Goal: Task Accomplishment & Management: Use online tool/utility

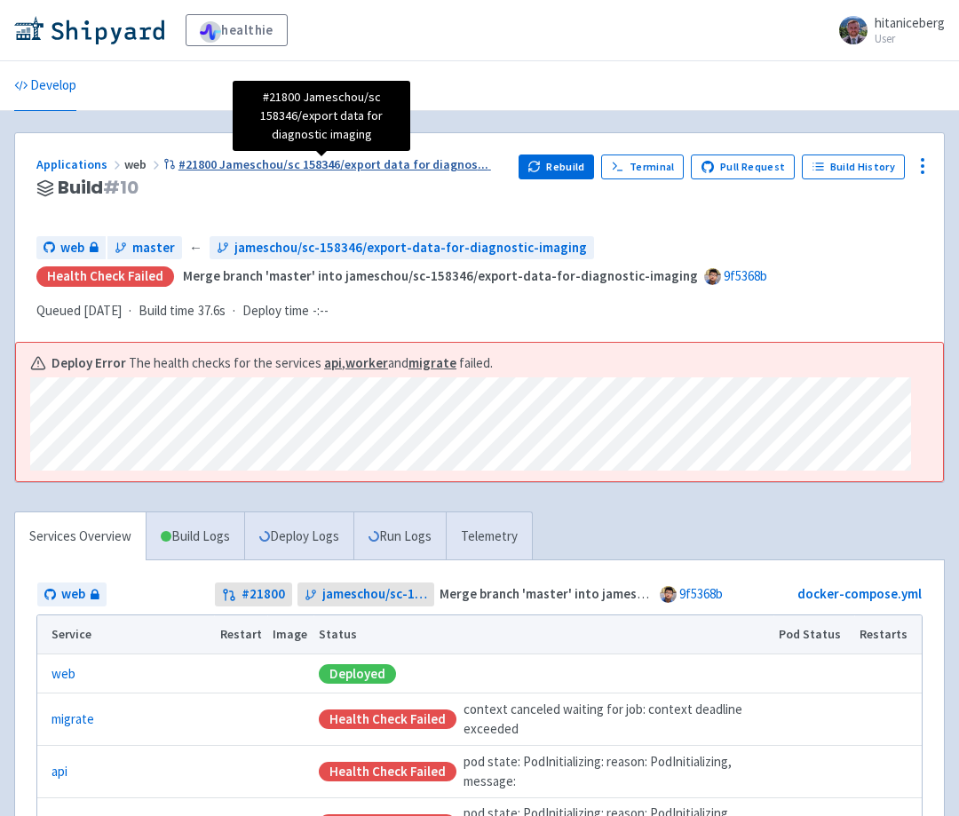
click at [379, 171] on span "#21800 Jameschou/sc 158346/export data for diagnos ..." at bounding box center [333, 164] width 310 height 16
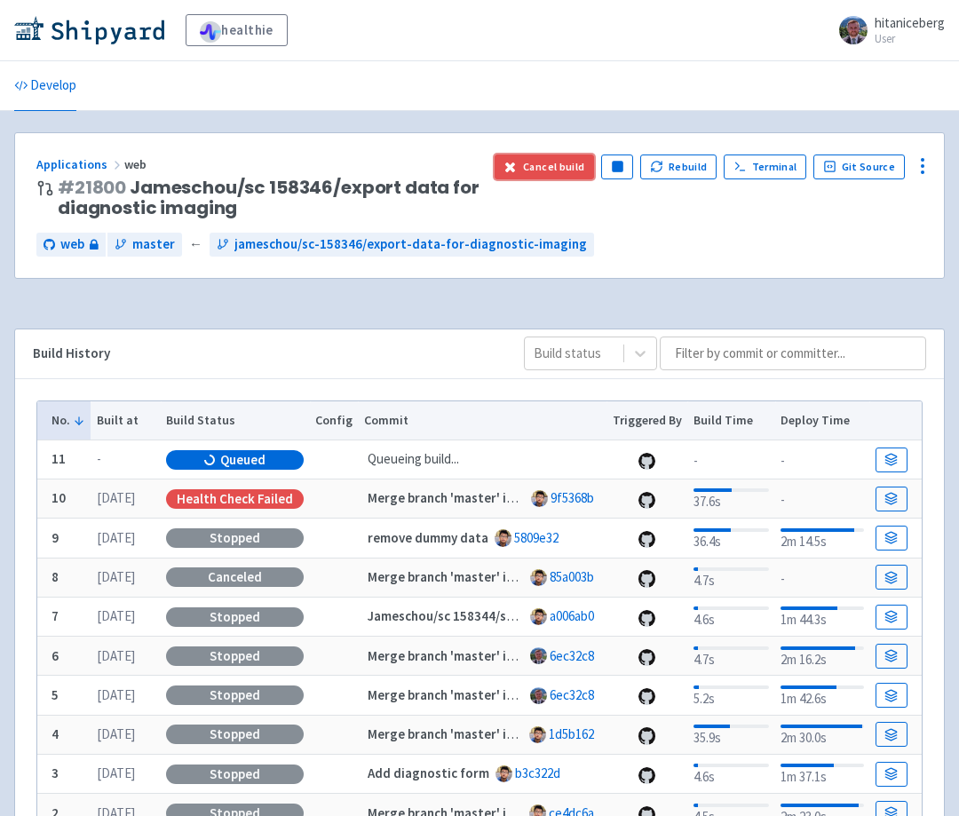
click at [568, 162] on button "Cancel build" at bounding box center [544, 166] width 100 height 25
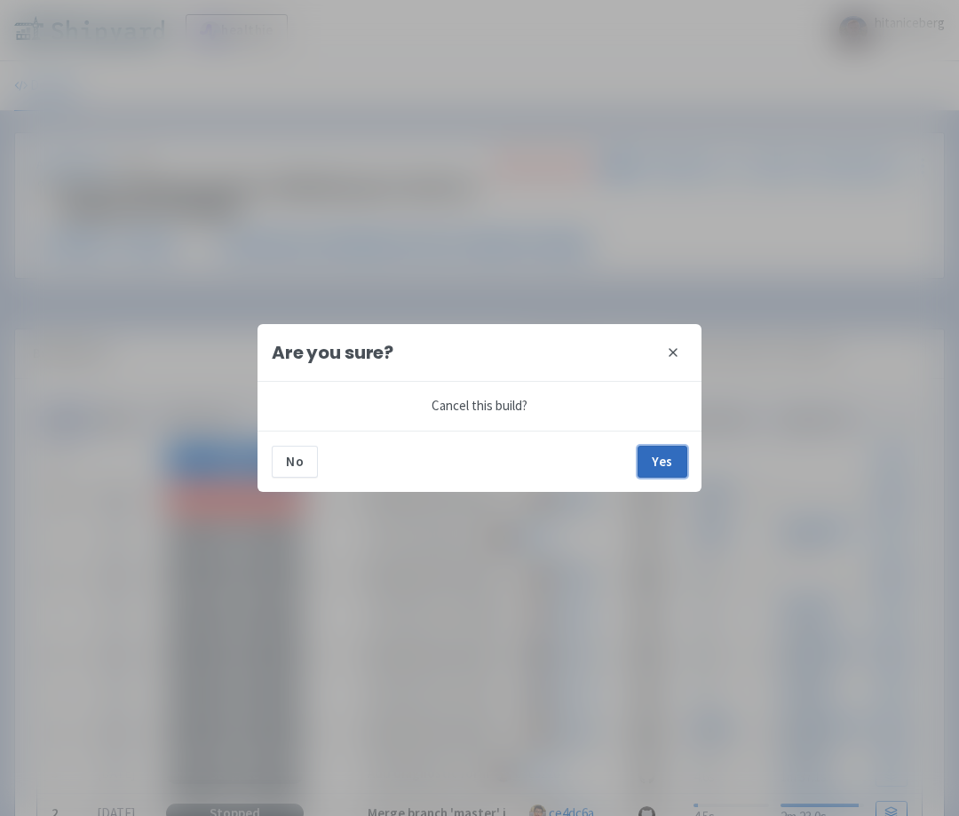
click at [667, 457] on button "Yes" at bounding box center [662, 462] width 50 height 32
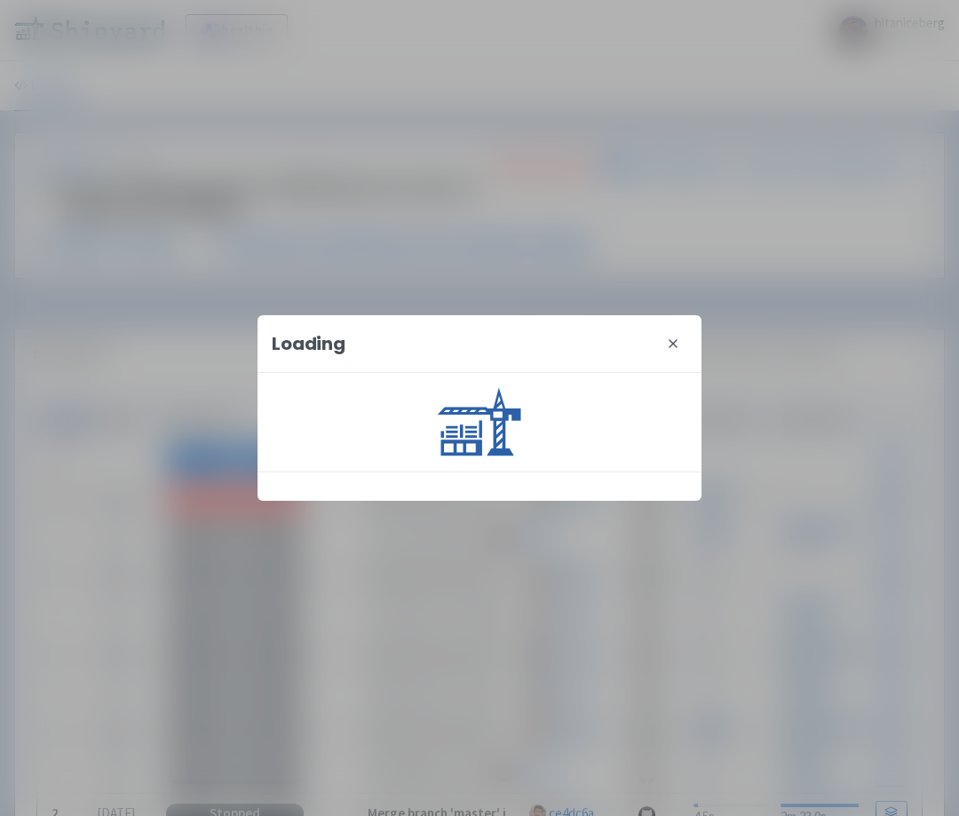
click at [805, 296] on div "Loading close" at bounding box center [479, 408] width 959 height 816
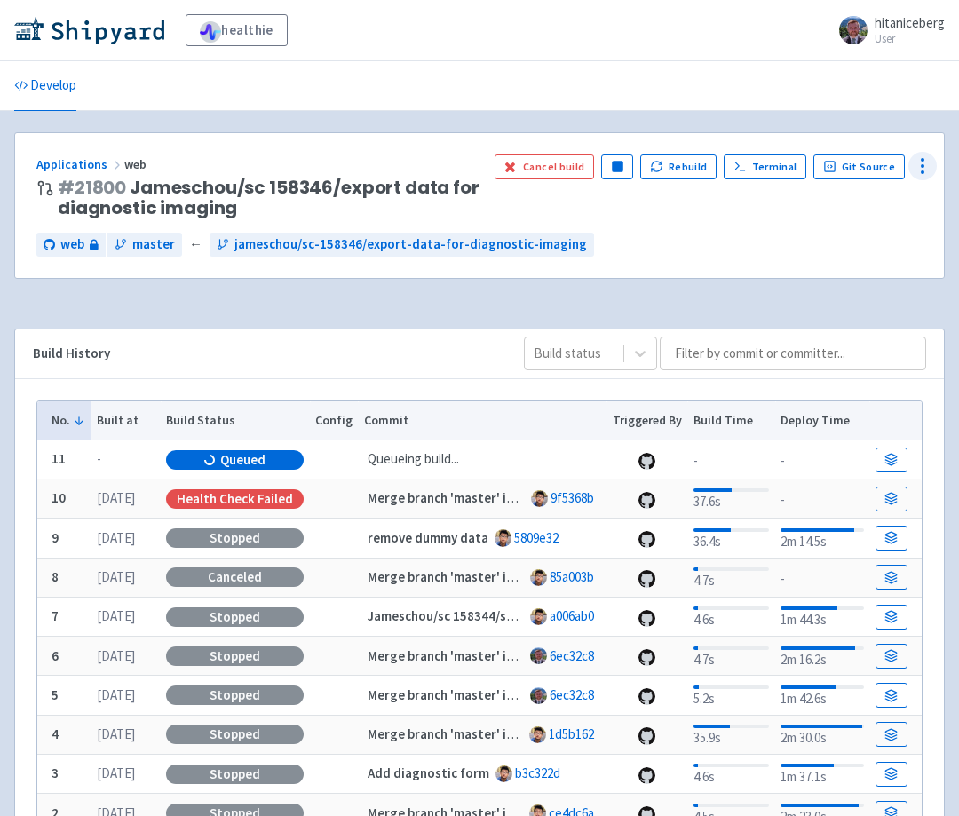
click at [919, 161] on icon at bounding box center [922, 165] width 21 height 21
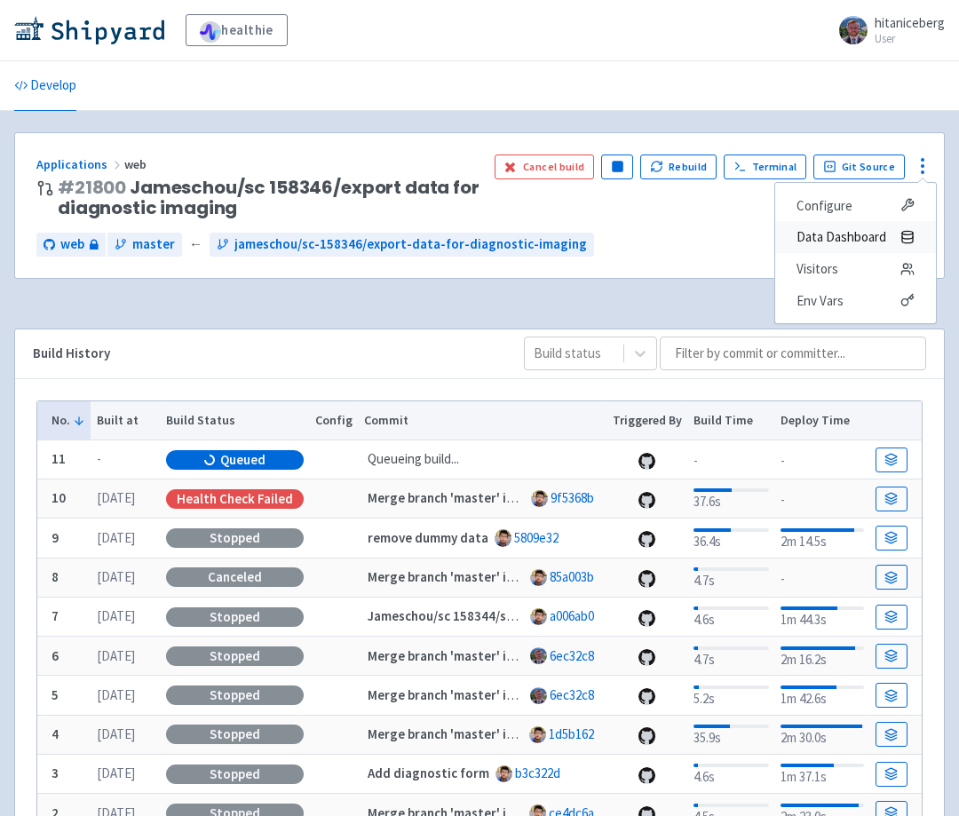
click at [832, 233] on span "Data Dashboard" at bounding box center [841, 237] width 90 height 25
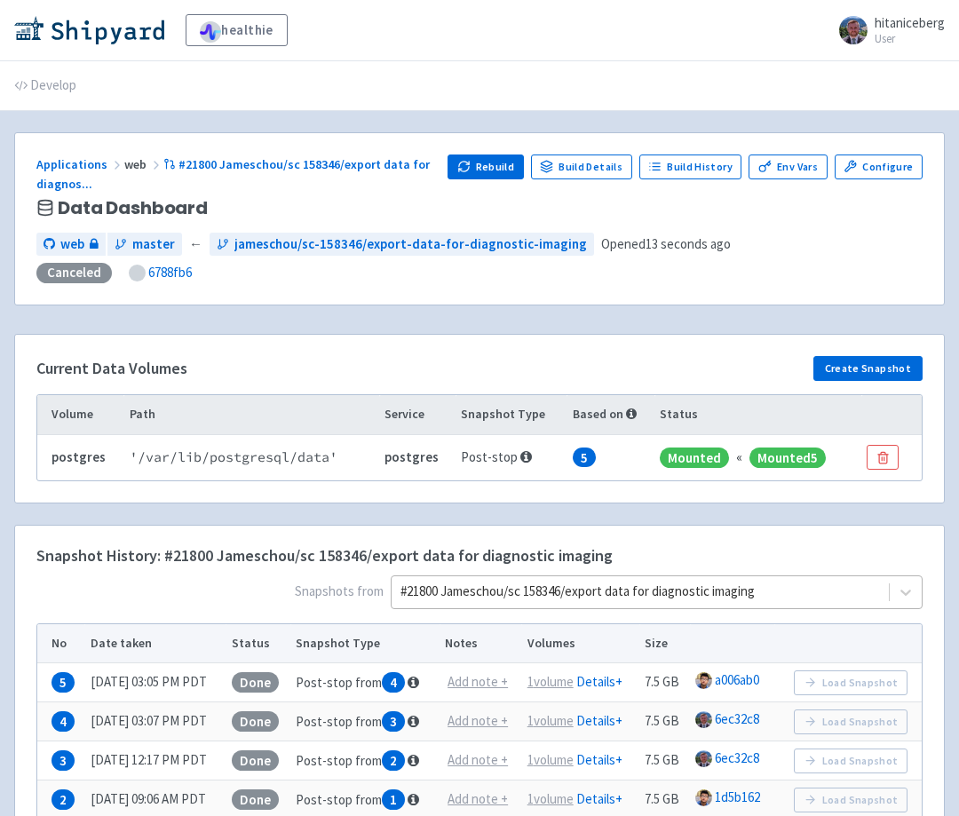
click at [646, 583] on div "#21800 Jameschou/sc 158346/export data for diagnostic imaging" at bounding box center [657, 592] width 532 height 34
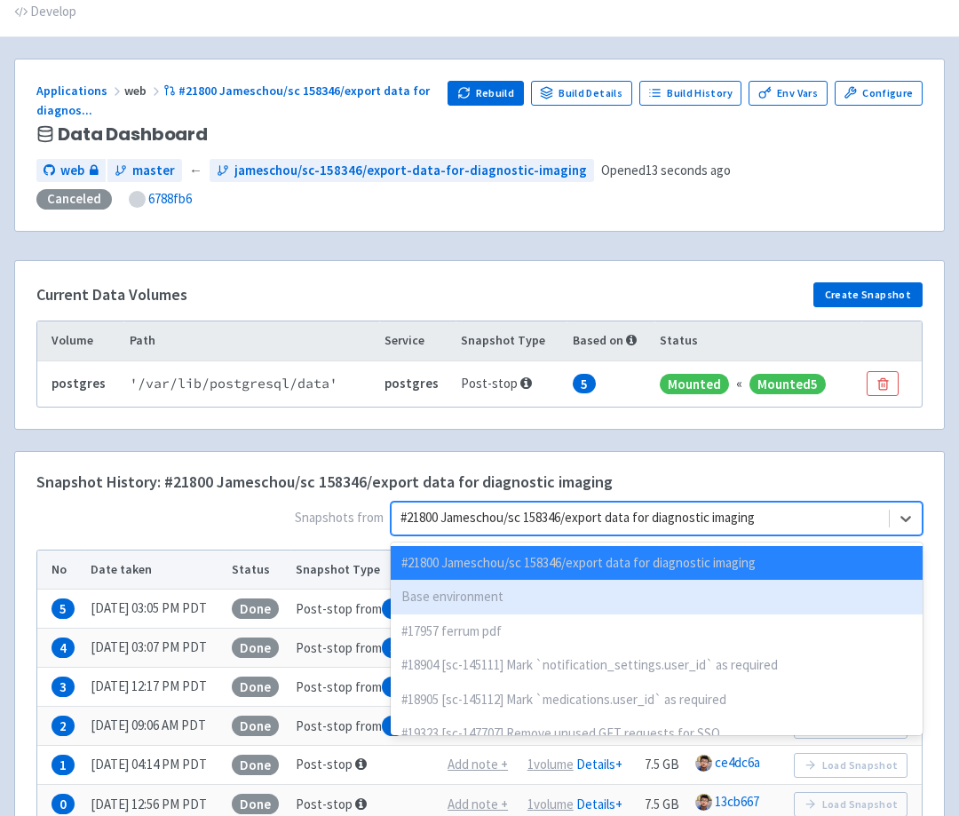
click at [640, 588] on div "Base environment" at bounding box center [657, 597] width 532 height 35
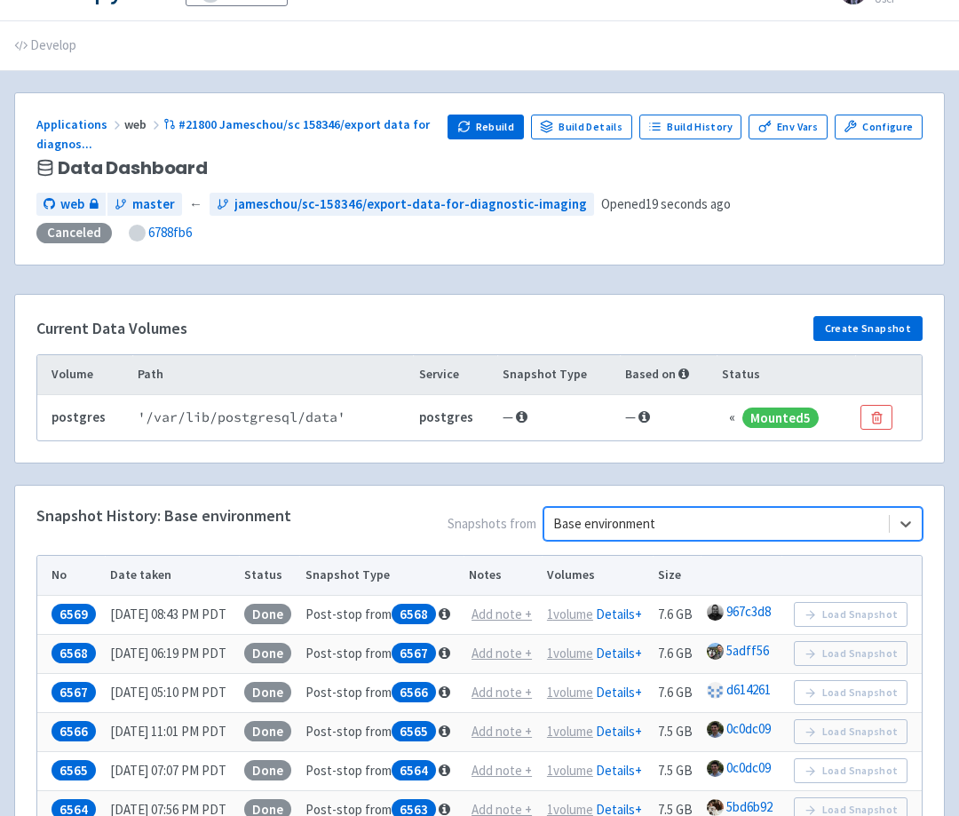
scroll to position [74, 0]
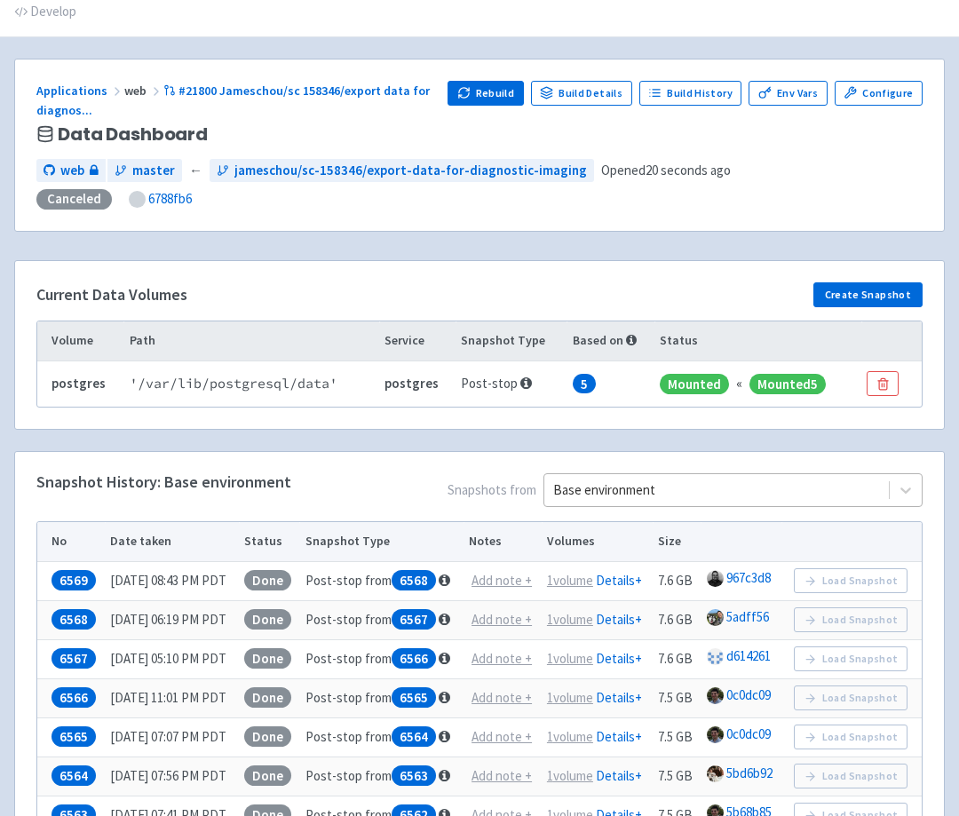
click at [617, 490] on div at bounding box center [716, 490] width 327 height 24
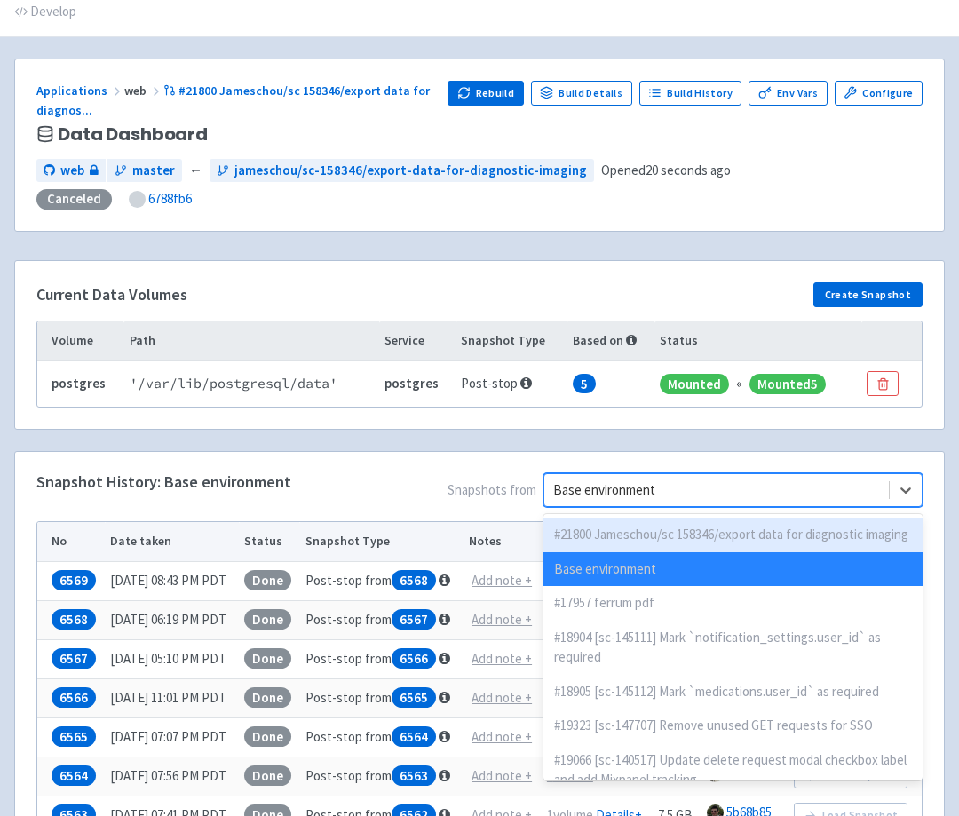
click at [414, 501] on span "Snapshots from option #21800 Jameschou/sc 158346/export data for diagnostic ima…" at bounding box center [606, 493] width 631 height 41
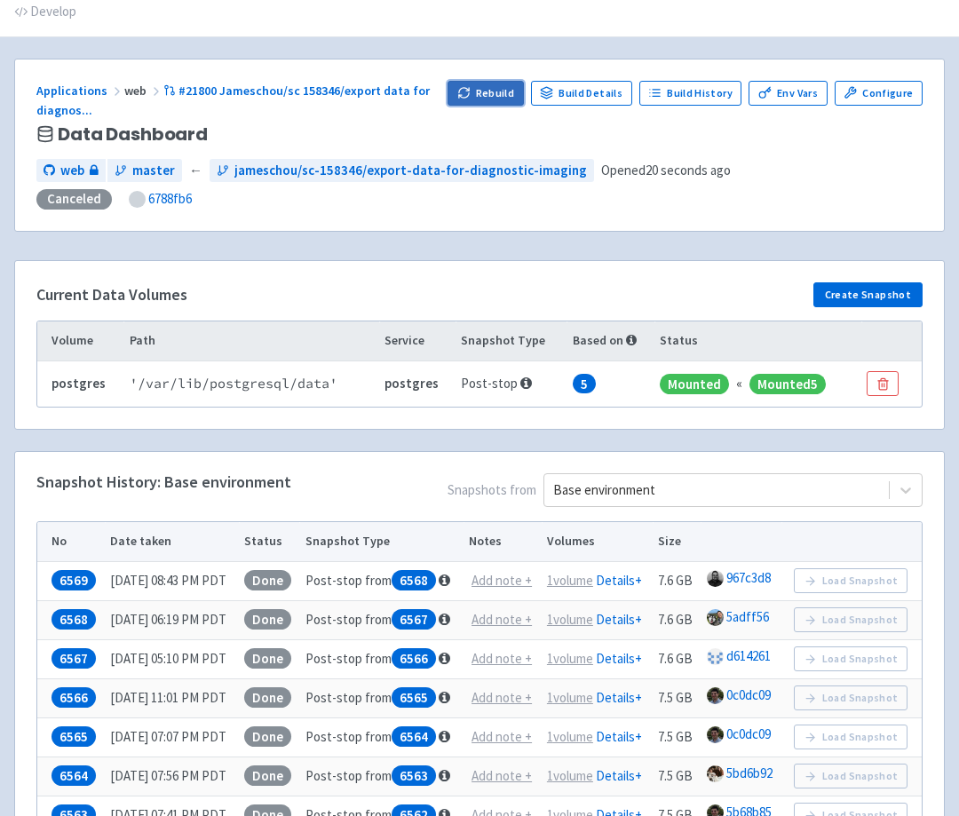
click at [470, 96] on icon "button" at bounding box center [463, 92] width 13 height 13
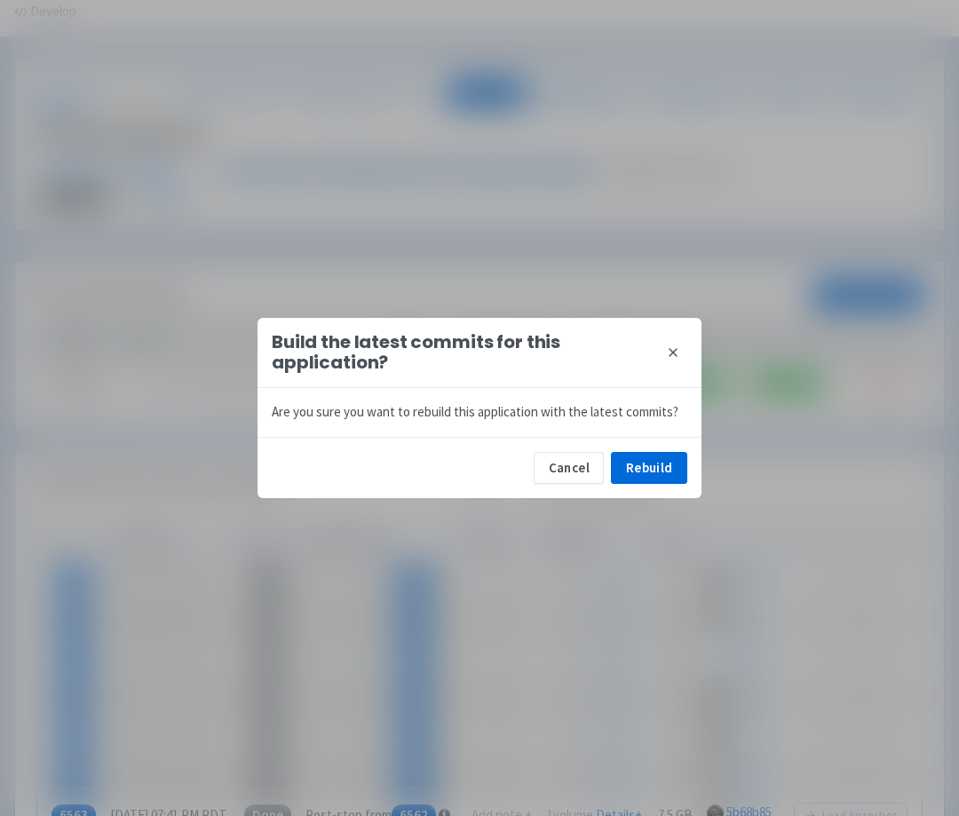
click at [646, 502] on div "Build the latest commits for this application? close Are you sure you want to r…" at bounding box center [479, 408] width 959 height 816
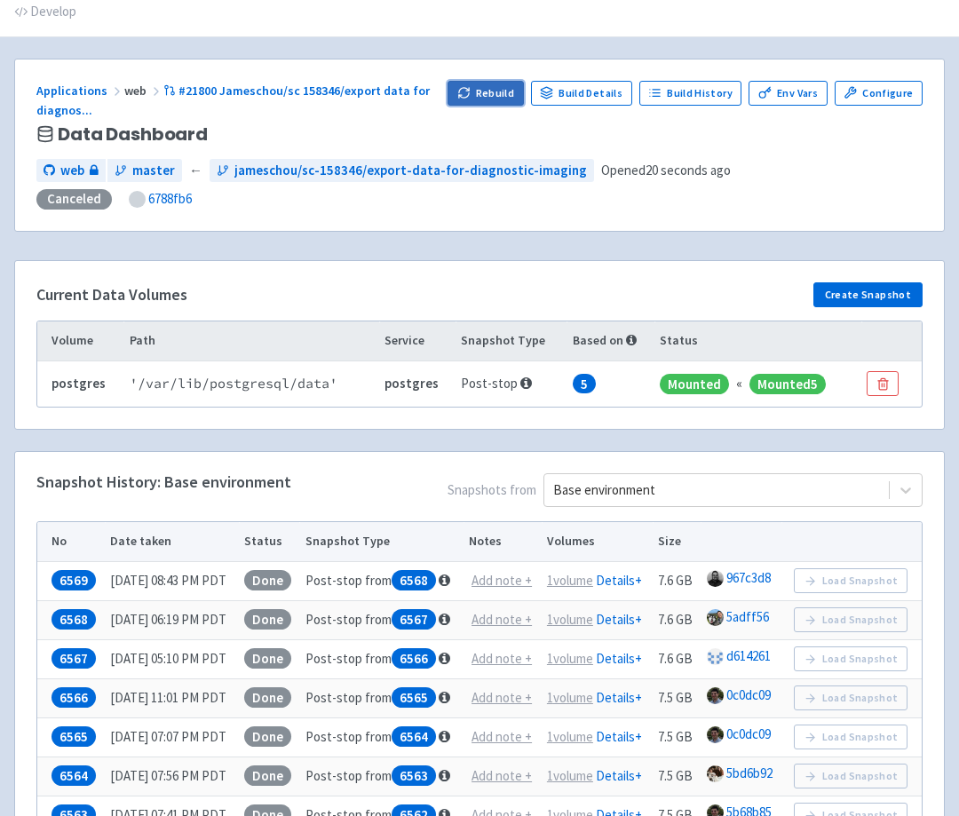
click at [470, 92] on icon "button" at bounding box center [463, 92] width 13 height 13
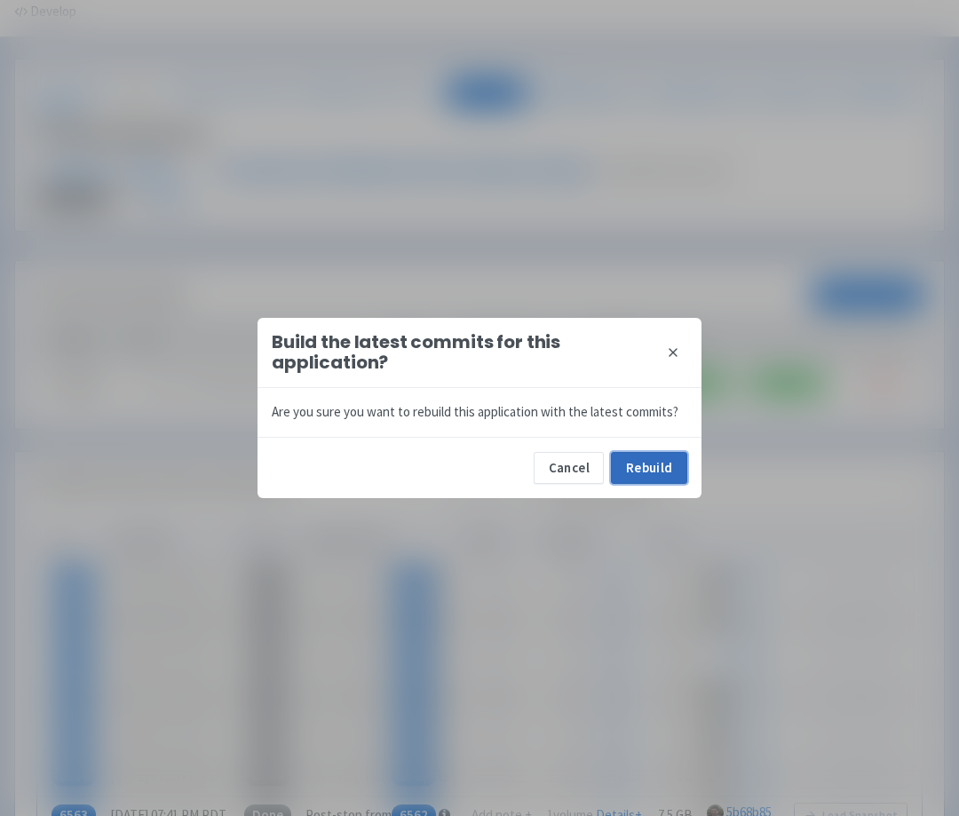
click at [639, 478] on button "Rebuild" at bounding box center [649, 468] width 76 height 32
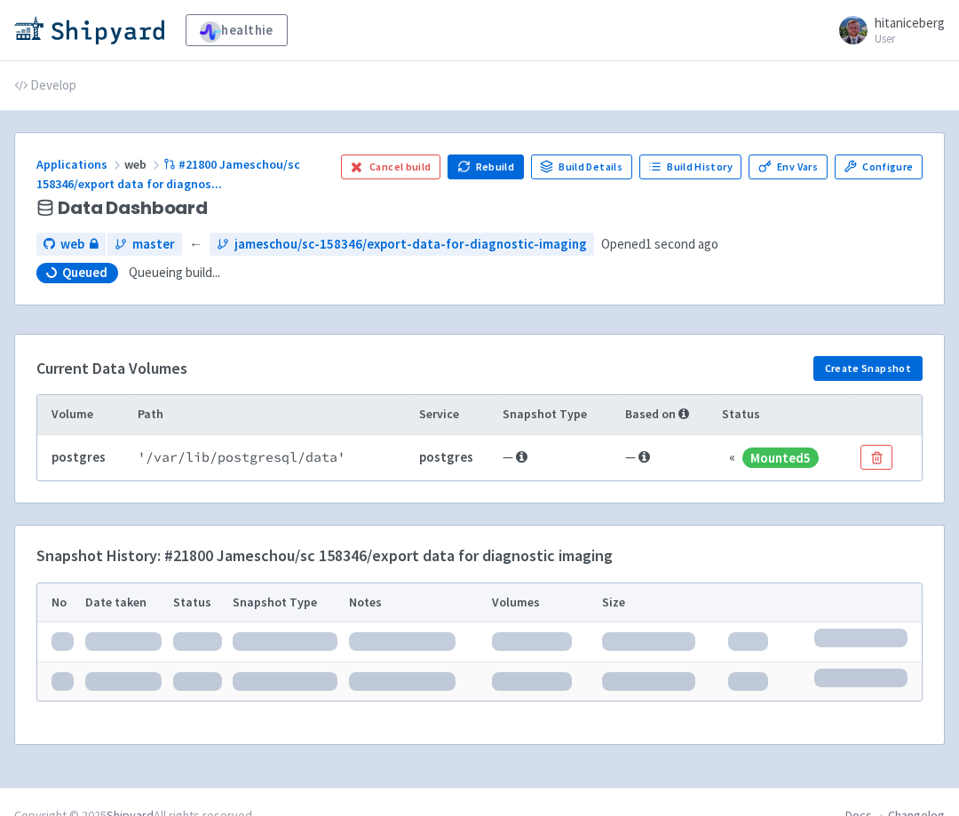
click at [412, 336] on div "Current Data Volumes Create Snapshot Volume Path Service Snapshot Type Based on…" at bounding box center [479, 419] width 928 height 168
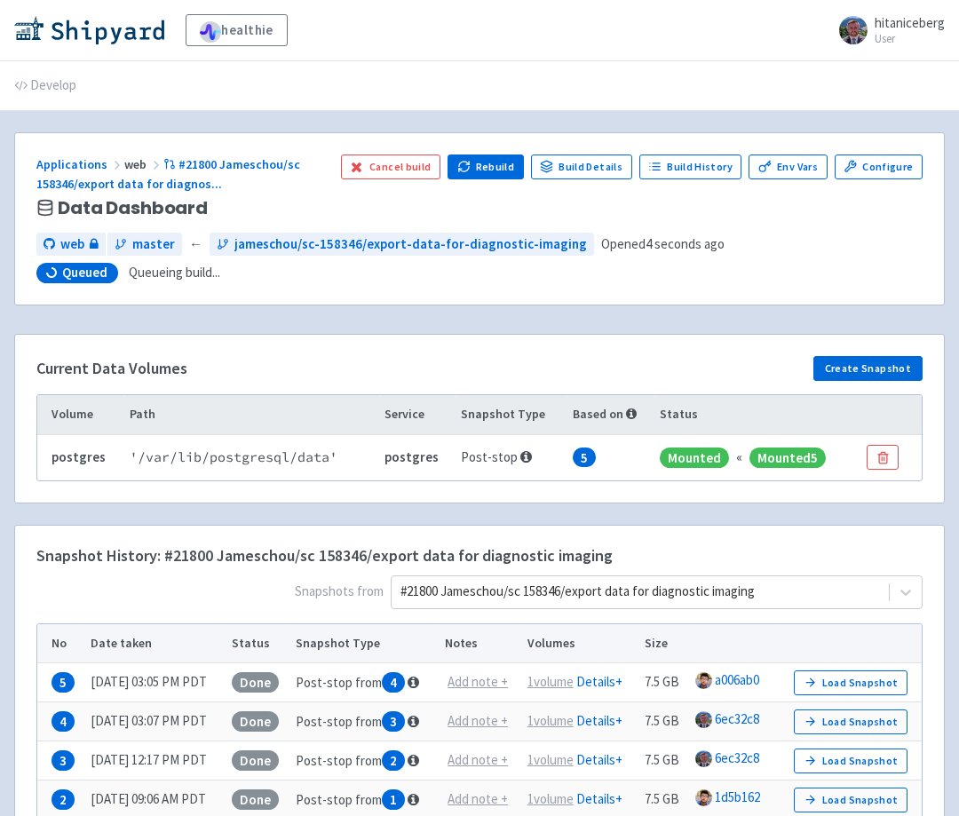
click at [328, 346] on div "Current Data Volumes Create Snapshot Volume Path Service Snapshot Type Based on…" at bounding box center [479, 419] width 928 height 168
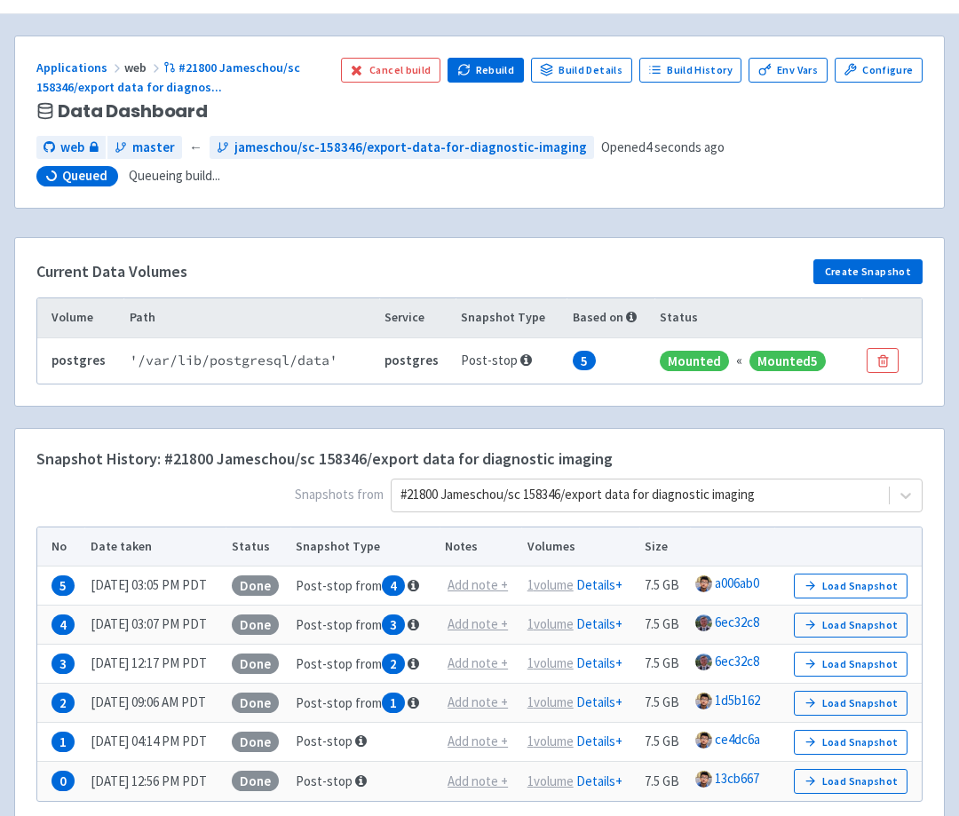
scroll to position [96, 0]
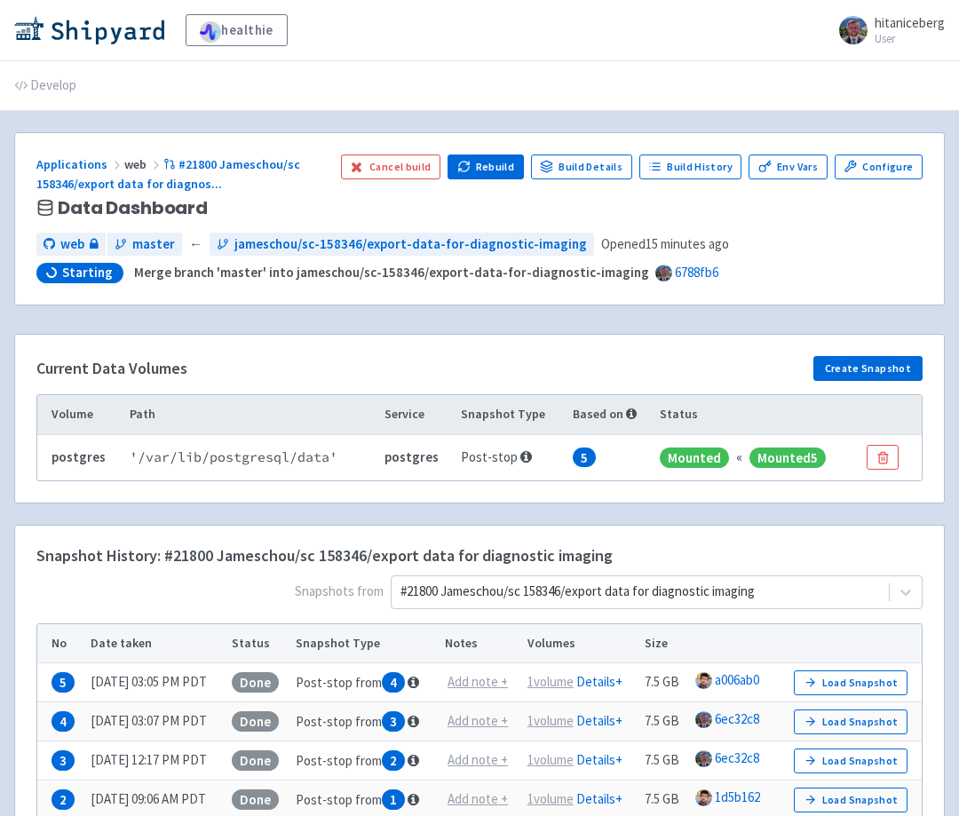
click at [320, 359] on div "Current Data Volumes Create Snapshot" at bounding box center [479, 372] width 886 height 32
click at [567, 167] on link "Build Details" at bounding box center [581, 166] width 101 height 25
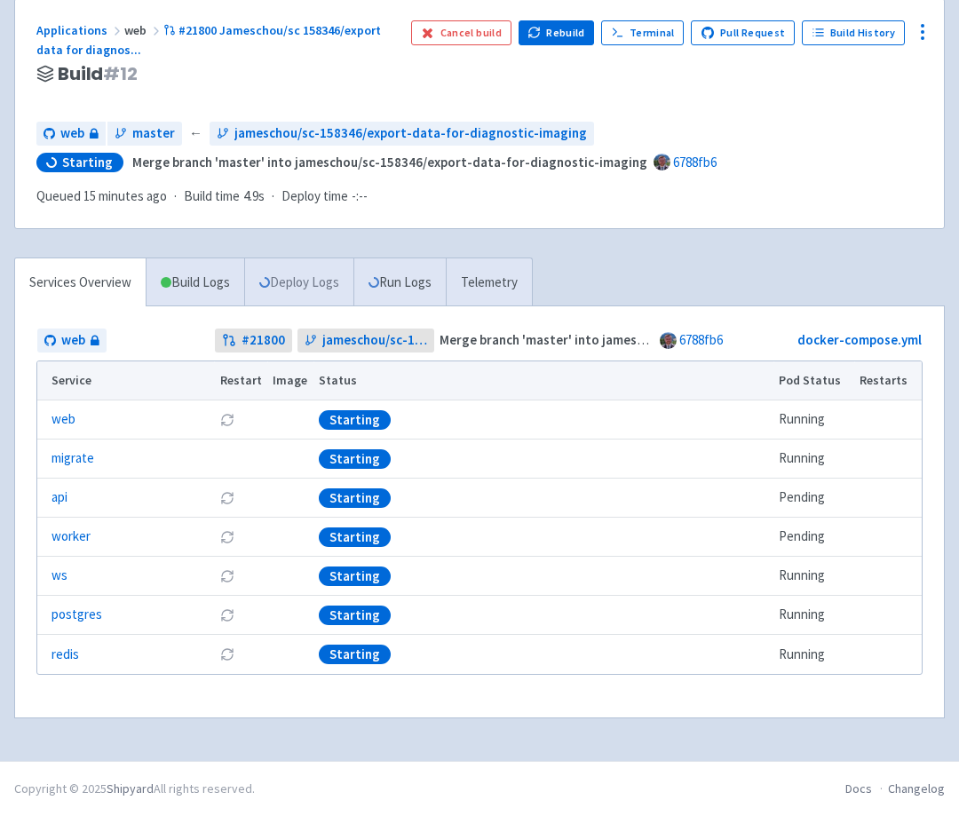
click at [324, 277] on link "Deploy Logs" at bounding box center [298, 282] width 109 height 49
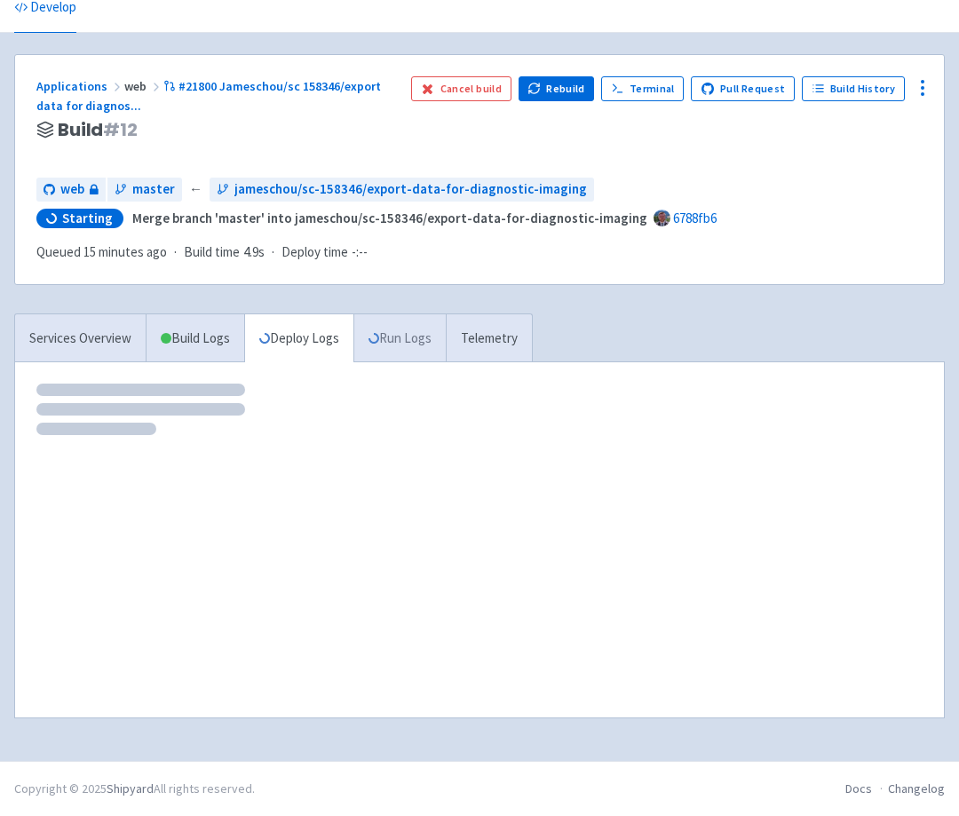
click at [431, 345] on link "Run Logs" at bounding box center [399, 338] width 92 height 49
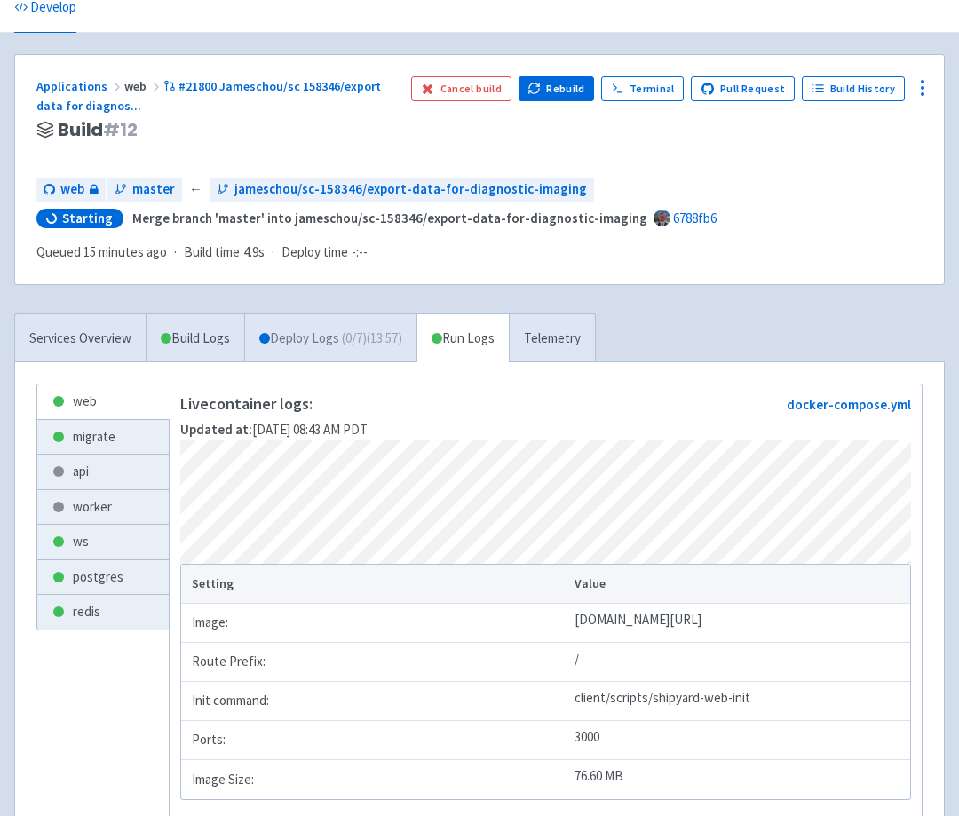
click at [359, 352] on link "Deploy Logs ( 0 / 7 ) (13:57)" at bounding box center [330, 338] width 172 height 49
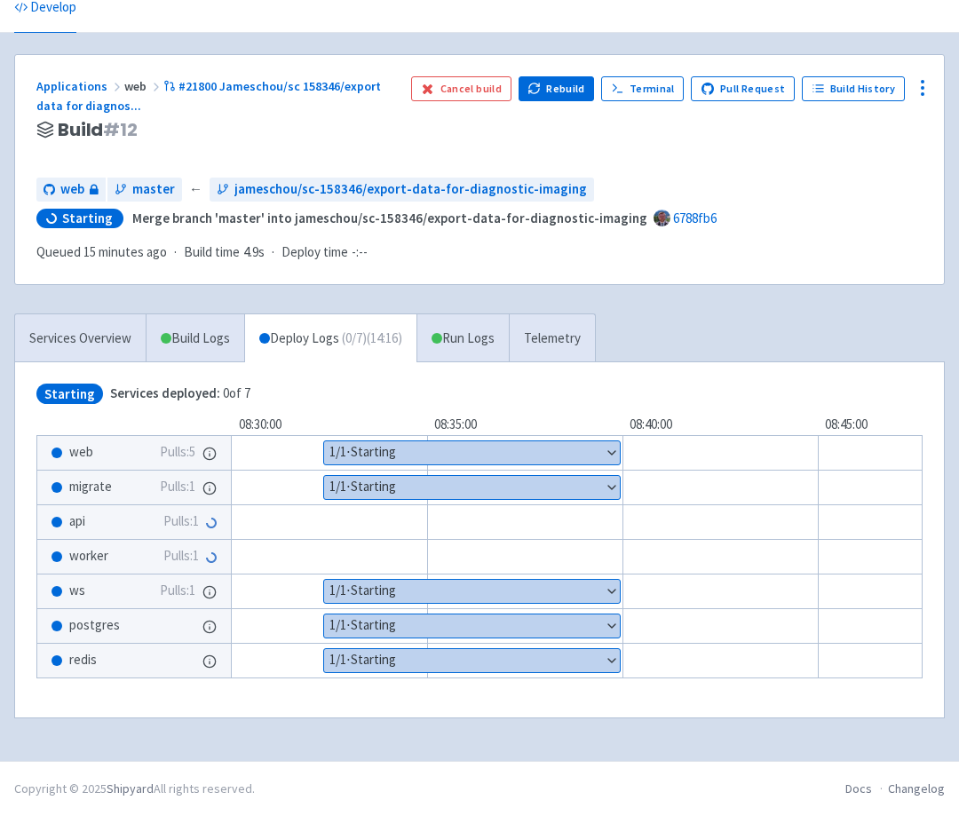
click at [331, 127] on h3 "Build # 12" at bounding box center [216, 130] width 360 height 20
click at [464, 326] on link "Run Logs" at bounding box center [462, 338] width 92 height 49
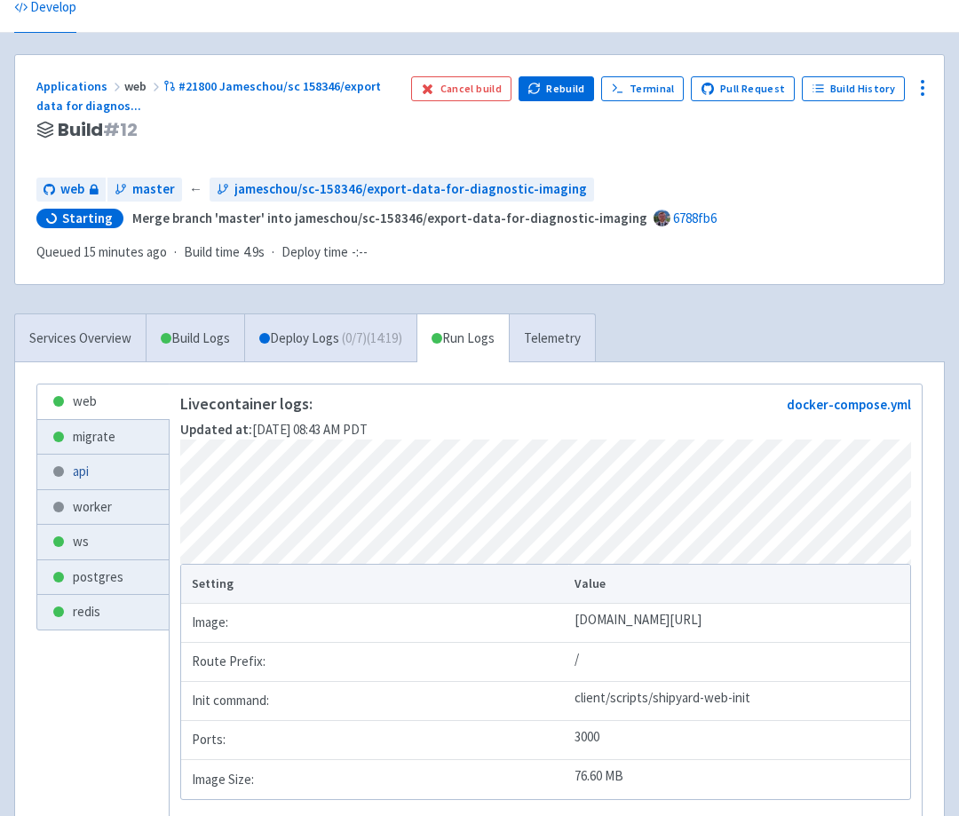
click at [107, 478] on link "api" at bounding box center [102, 471] width 131 height 35
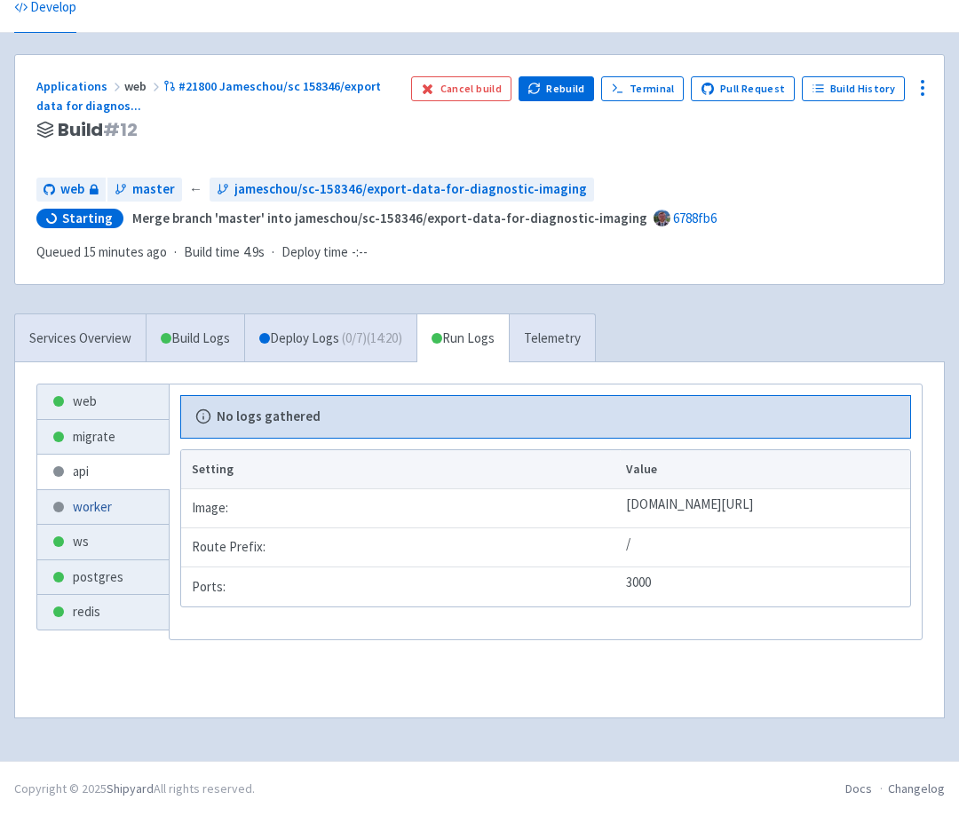
click at [94, 514] on link "worker" at bounding box center [102, 507] width 131 height 35
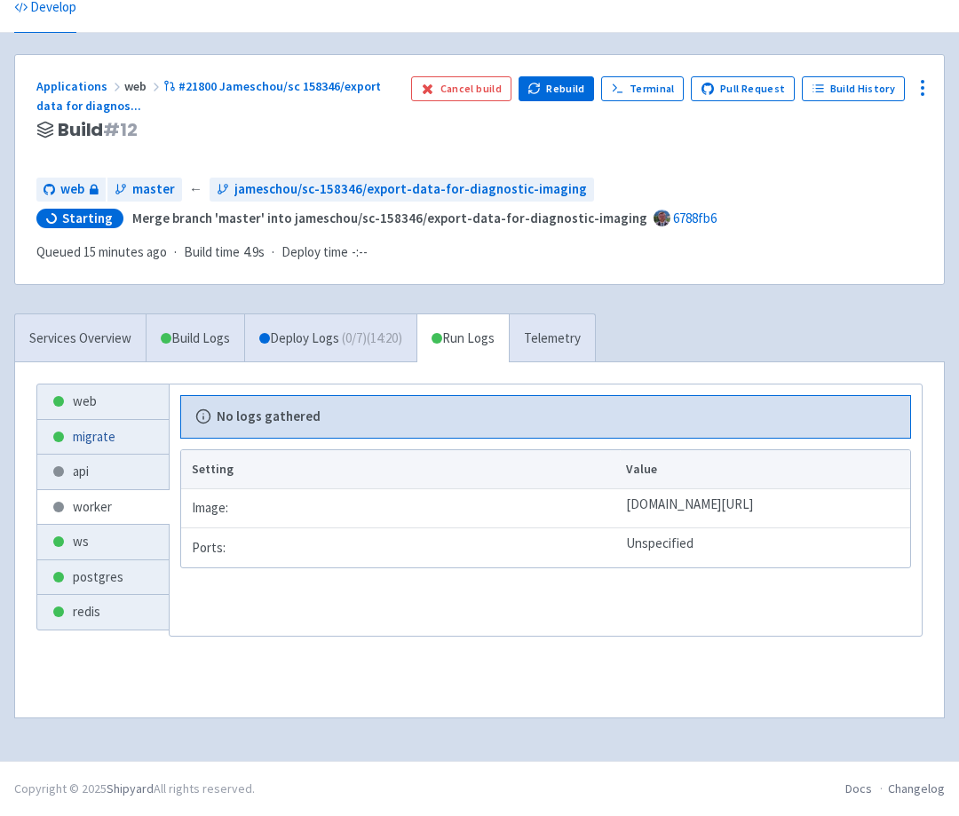
click at [110, 442] on link "migrate" at bounding box center [102, 437] width 131 height 35
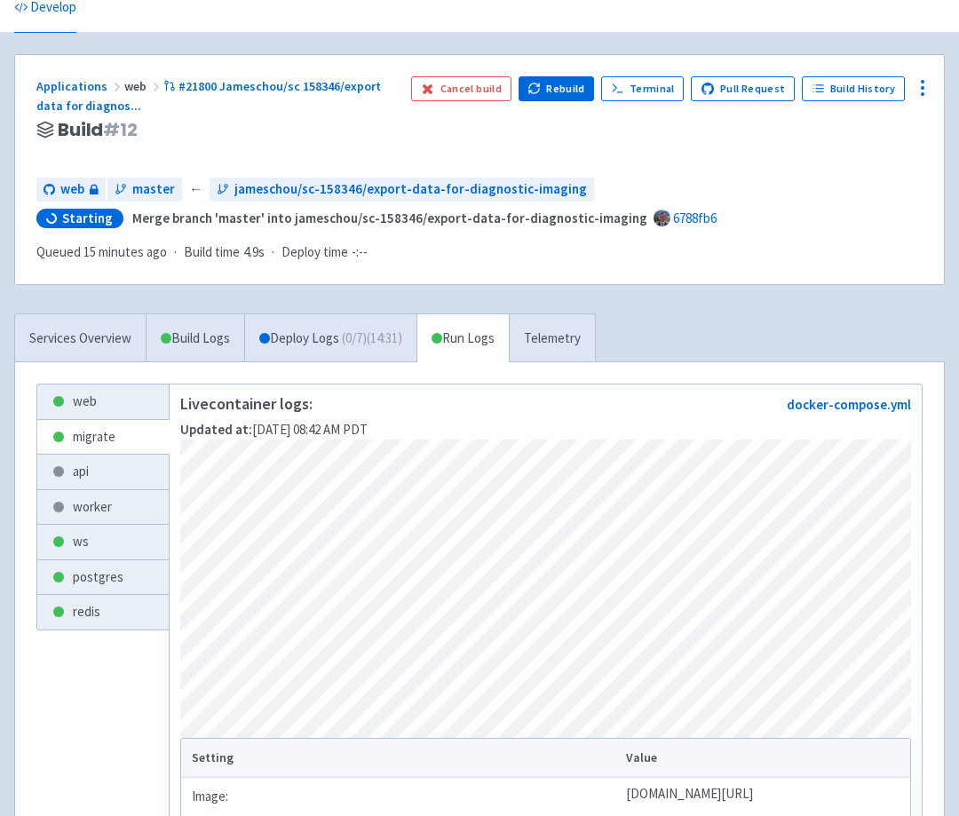
click at [183, 300] on div "Applications web #21800 Jameschou/sc 158346/export data for diagnos ... Build #…" at bounding box center [479, 513] width 930 height 918
click at [308, 342] on link "Deploy Logs ( 0 / 7 ) (22:39)" at bounding box center [330, 338] width 172 height 49
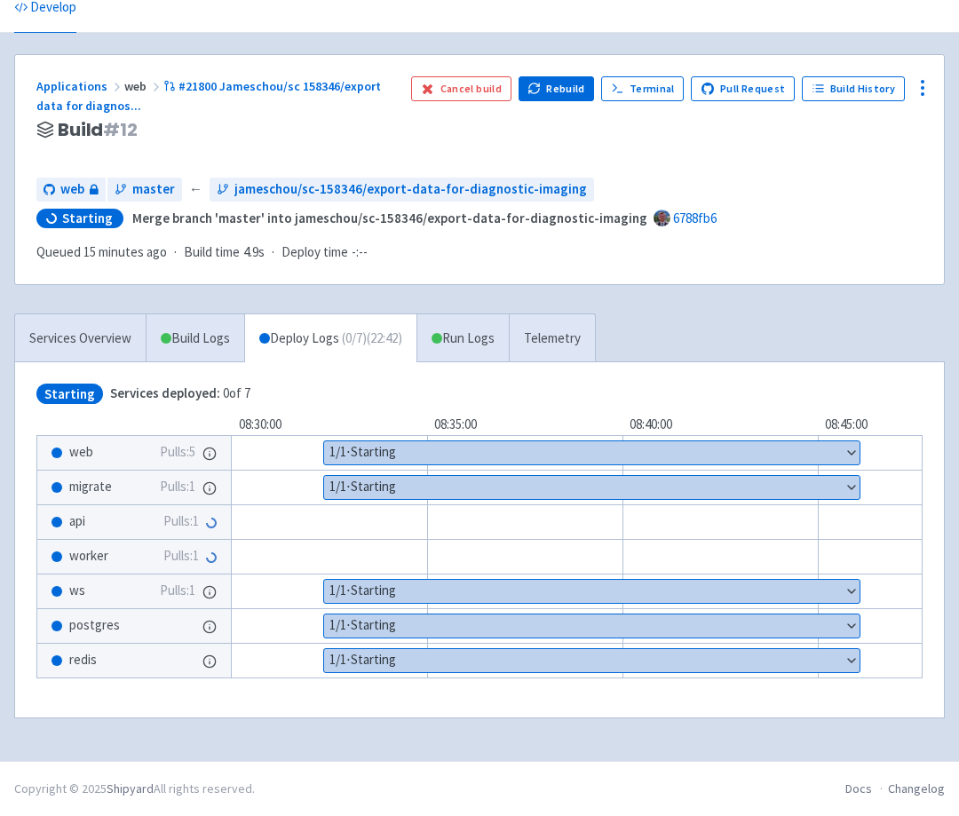
click at [209, 147] on div "Applications web #21800 Jameschou/sc 158346/export data for diagnos ... Build #…" at bounding box center [216, 120] width 360 height 88
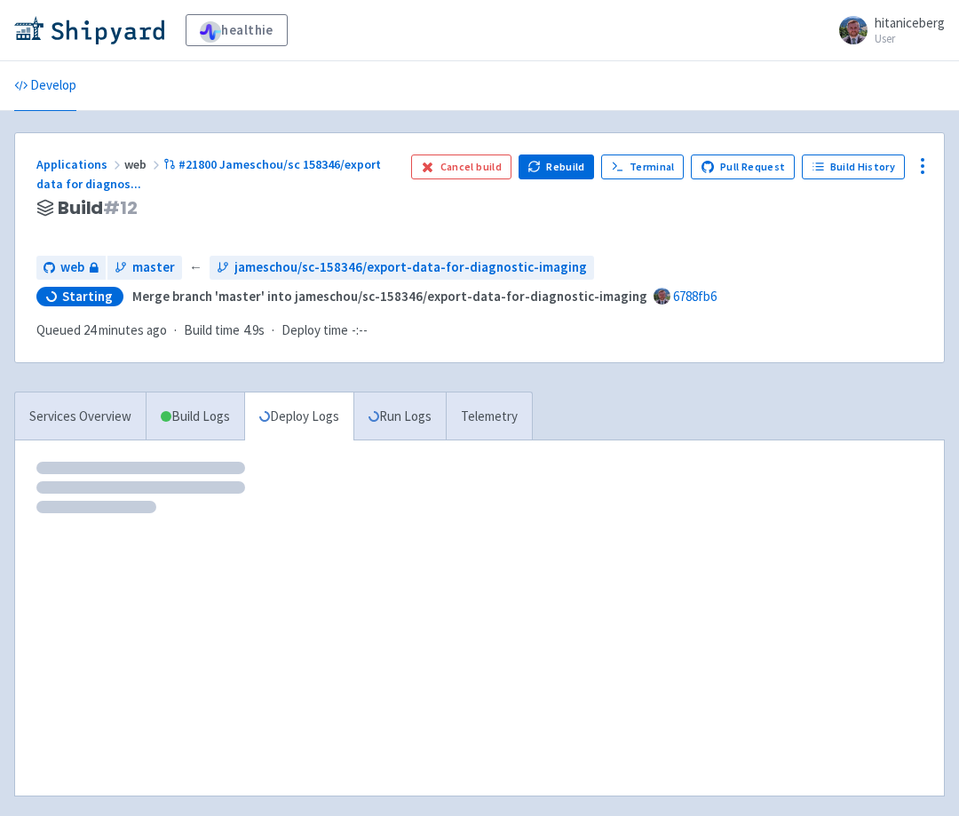
scroll to position [78, 0]
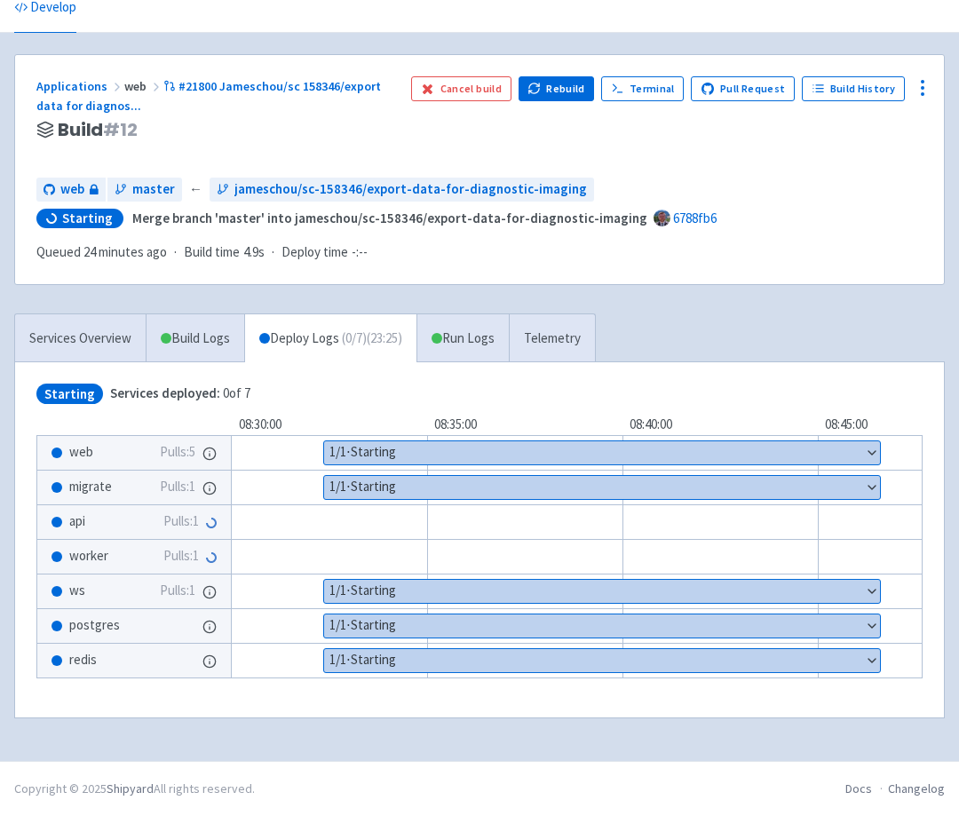
click at [206, 148] on div "Applications web #21800 Jameschou/sc 158346/export data for diagnos ... Build #…" at bounding box center [216, 120] width 360 height 88
click at [462, 90] on button "Cancel build" at bounding box center [461, 88] width 100 height 25
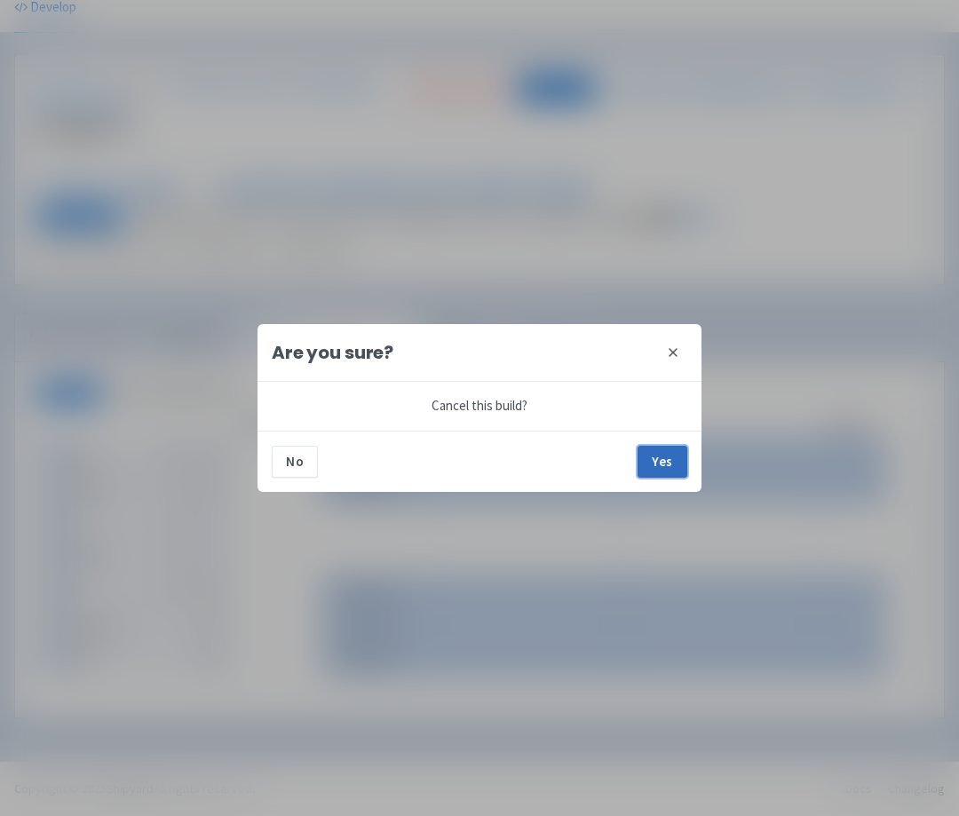
click at [670, 463] on button "Yes" at bounding box center [662, 462] width 50 height 32
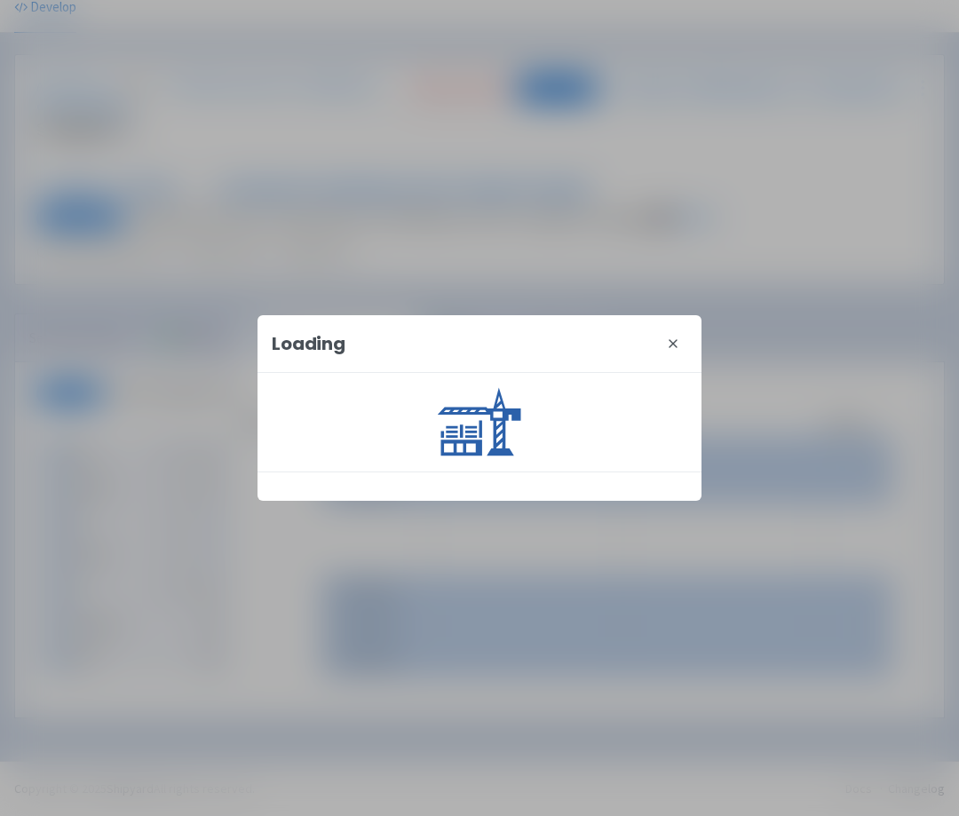
click at [627, 446] on div at bounding box center [479, 422] width 444 height 99
click at [675, 344] on icon at bounding box center [672, 343] width 7 height 7
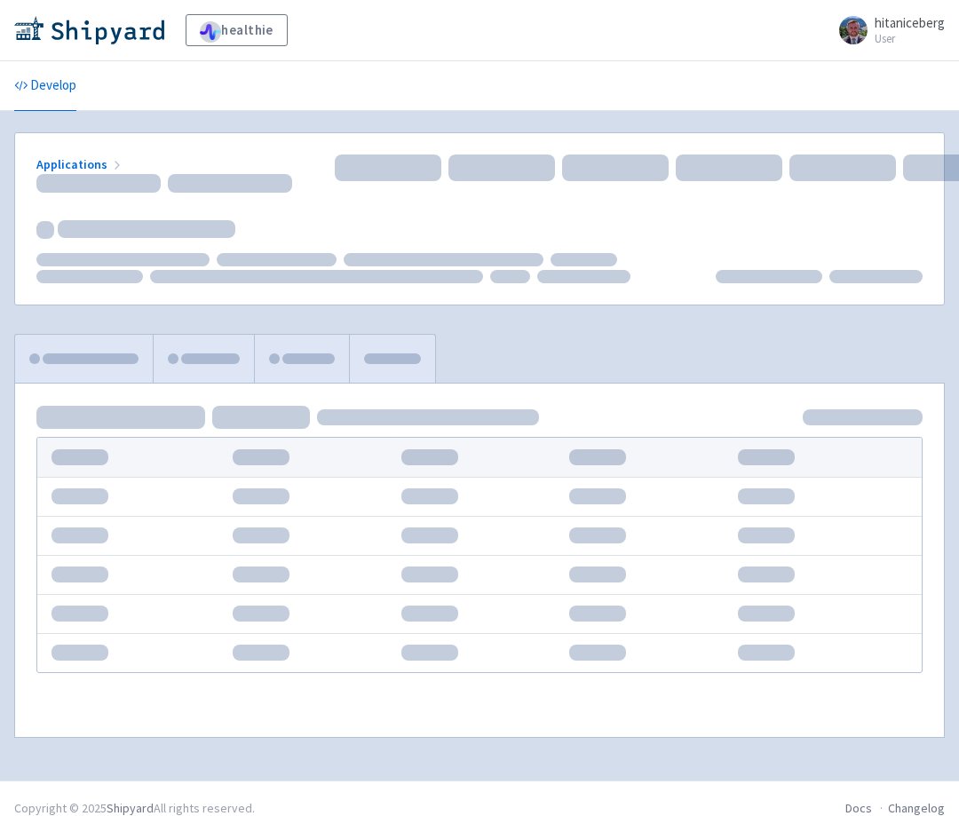
scroll to position [20, 0]
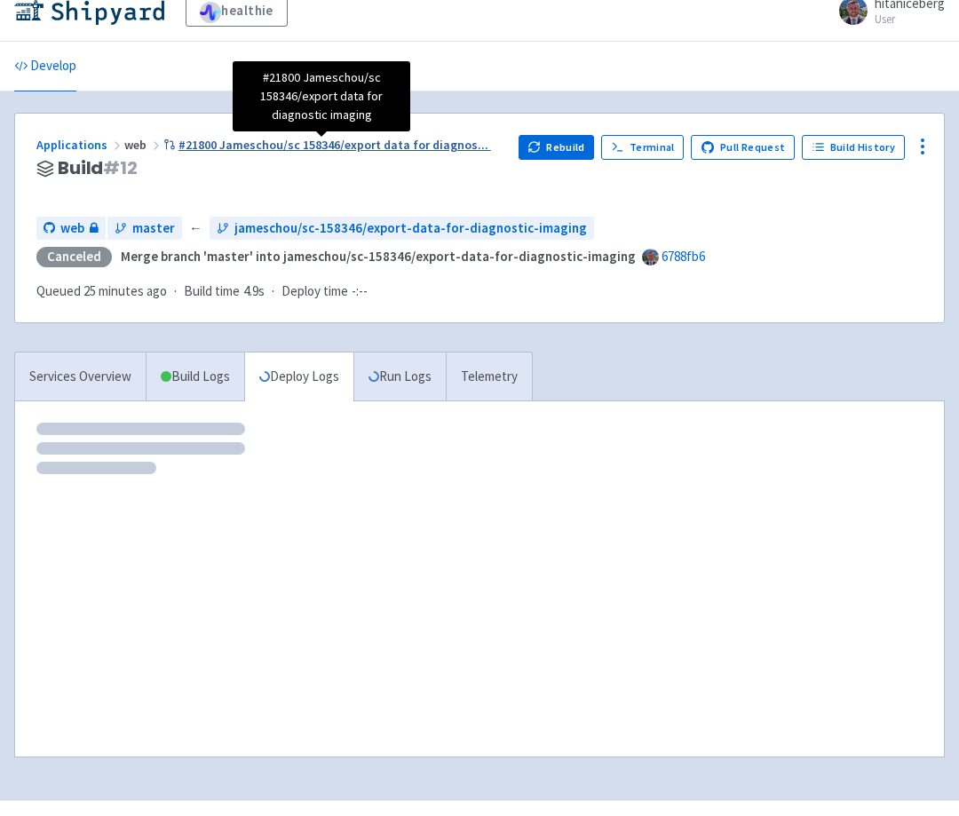
click at [196, 139] on span "#21800 Jameschou/sc 158346/export data for diagnos ..." at bounding box center [333, 145] width 310 height 16
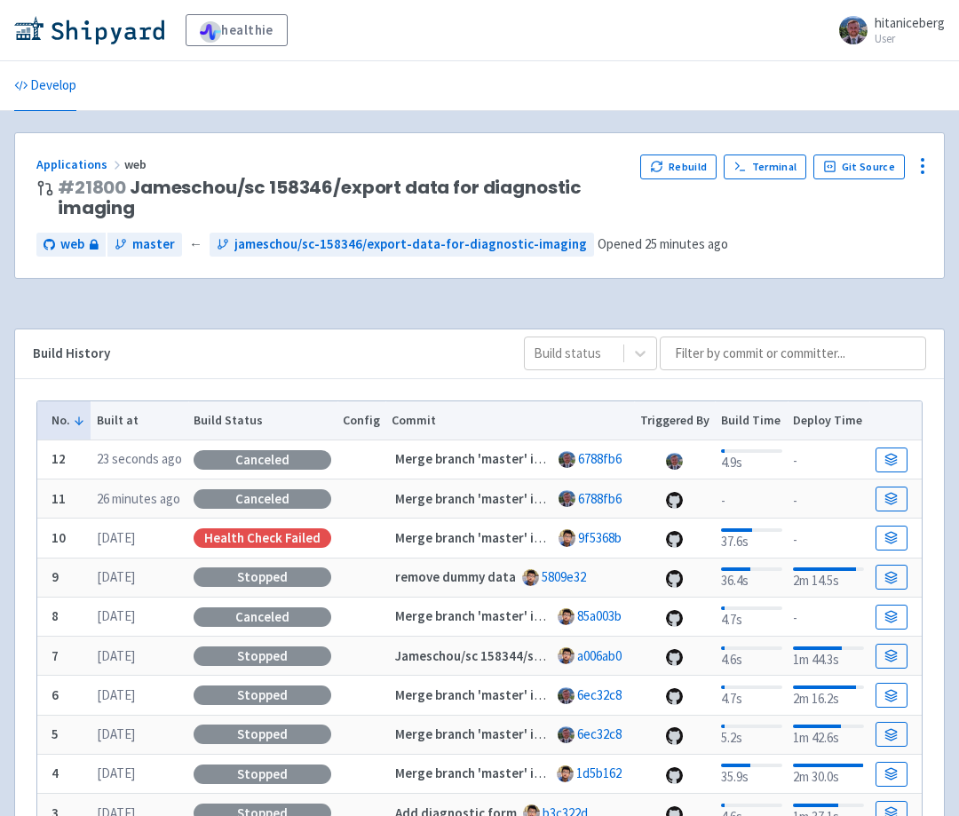
click at [418, 293] on div "Applications web # 21800 Jameschou/sc 158346/export data for diagnostic imaging…" at bounding box center [479, 216] width 930 height 168
click at [920, 155] on icon at bounding box center [922, 165] width 21 height 21
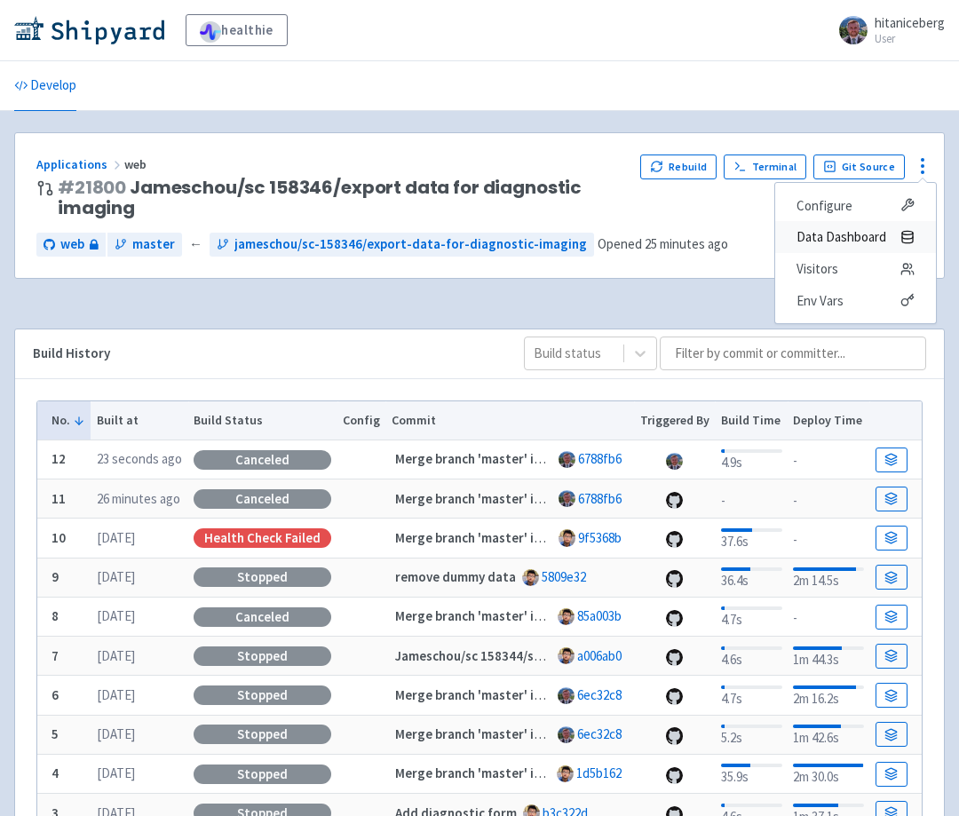
click at [865, 233] on span "Data Dashboard" at bounding box center [841, 237] width 90 height 25
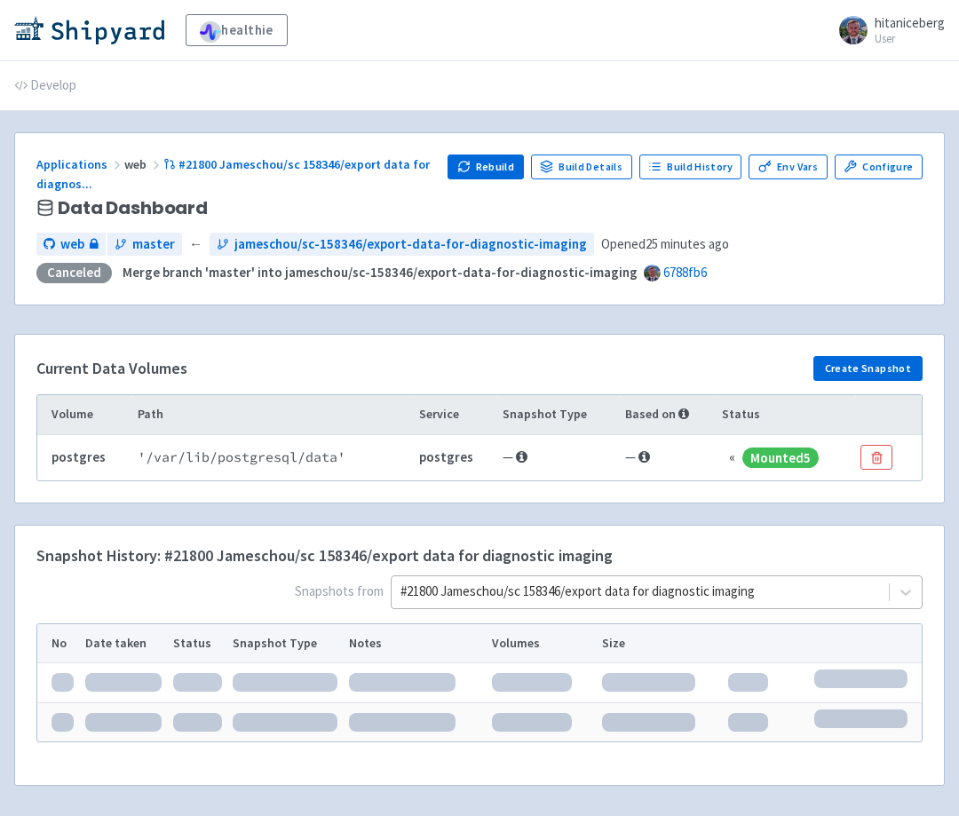
click at [700, 586] on div "#21800 Jameschou/sc 158346/export data for diagnostic imaging" at bounding box center [657, 592] width 532 height 34
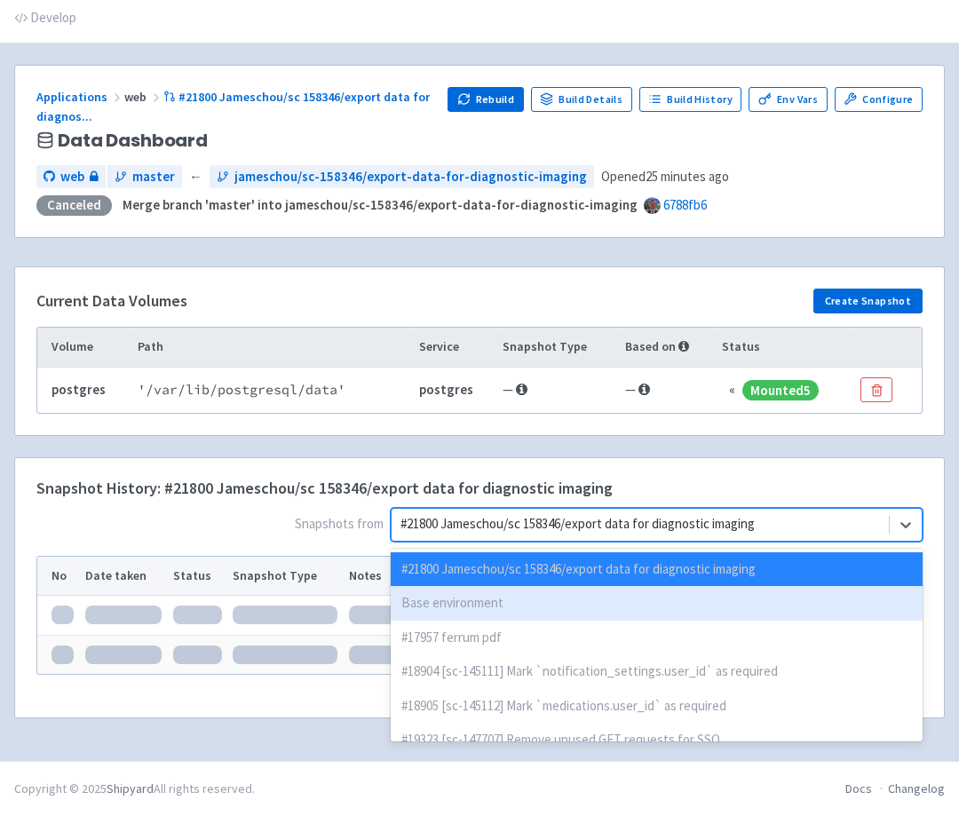
click at [683, 603] on div "Base environment" at bounding box center [657, 603] width 532 height 35
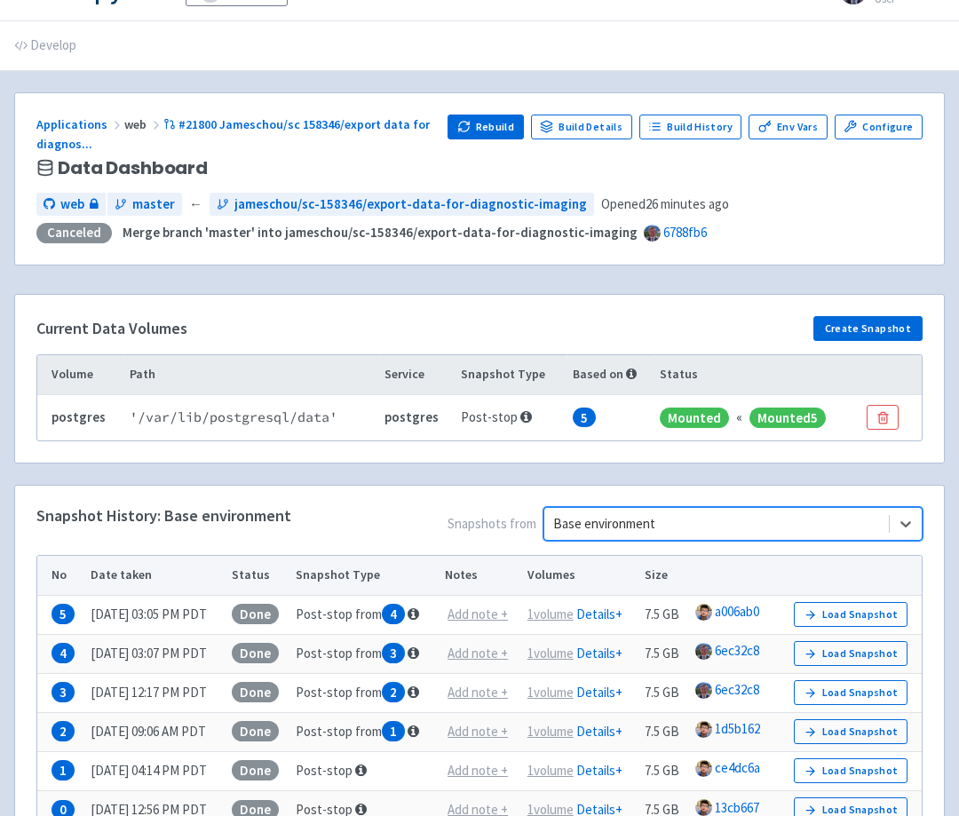
scroll to position [67, 0]
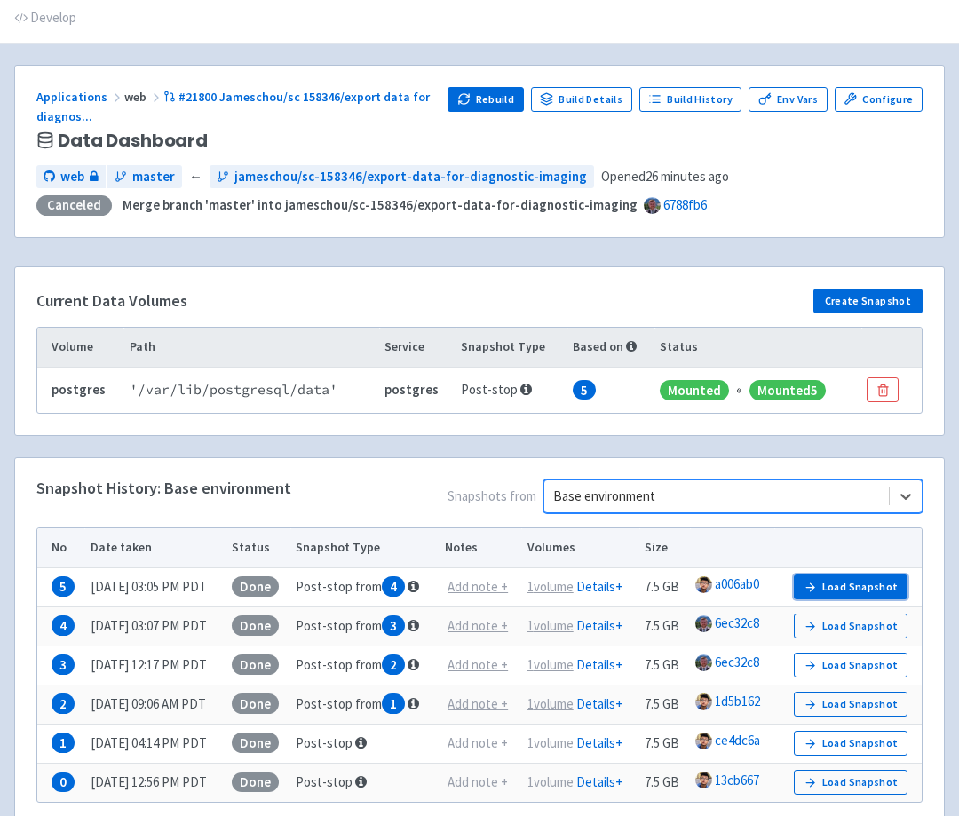
click at [842, 590] on button "Load Snapshot" at bounding box center [851, 586] width 114 height 25
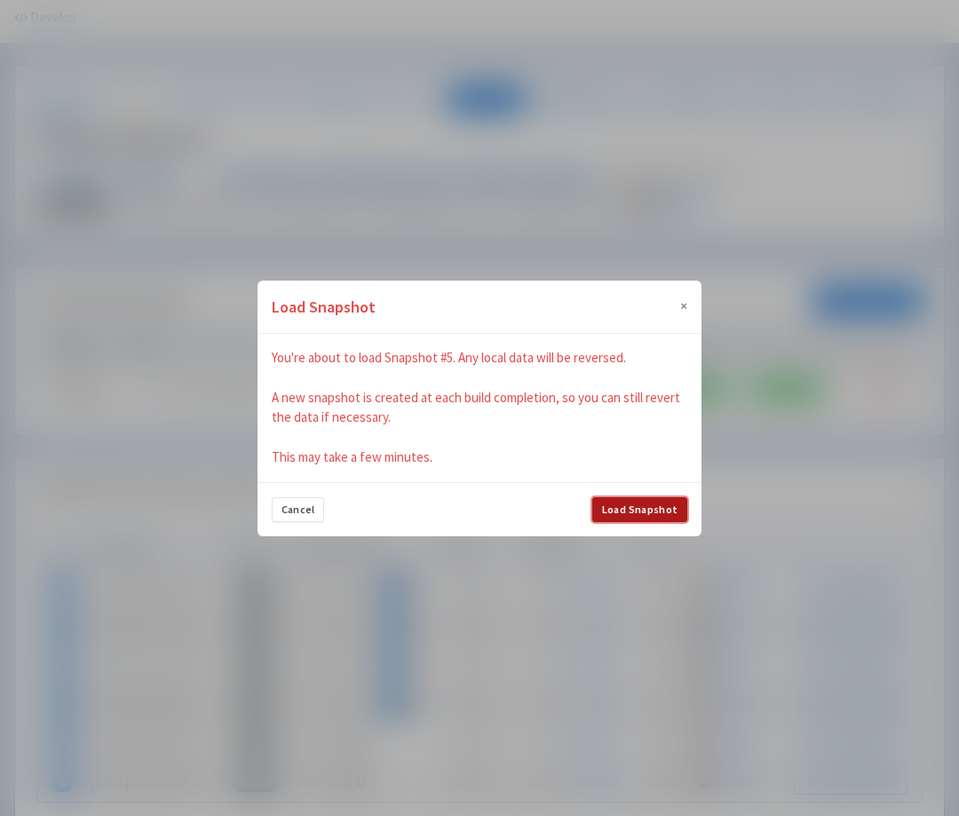
click at [639, 507] on button "Load Snapshot" at bounding box center [639, 509] width 95 height 25
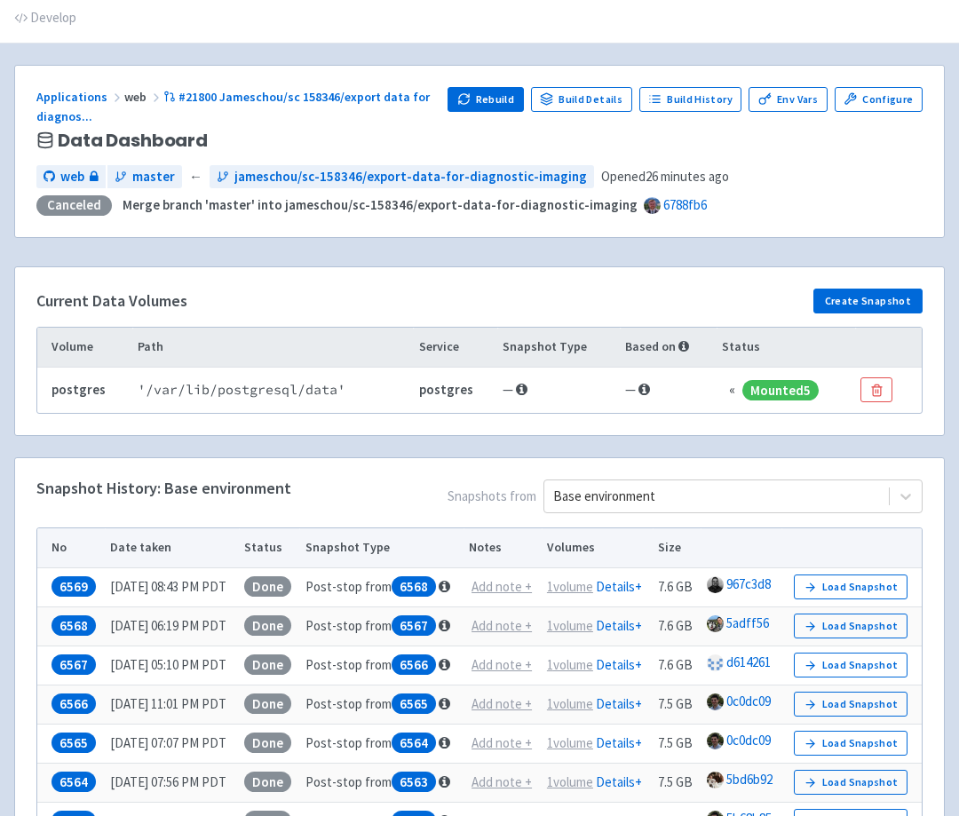
click at [460, 470] on div "Snapshot History: Base environment Snapshots from Base environment No Date take…" at bounding box center [479, 745] width 928 height 575
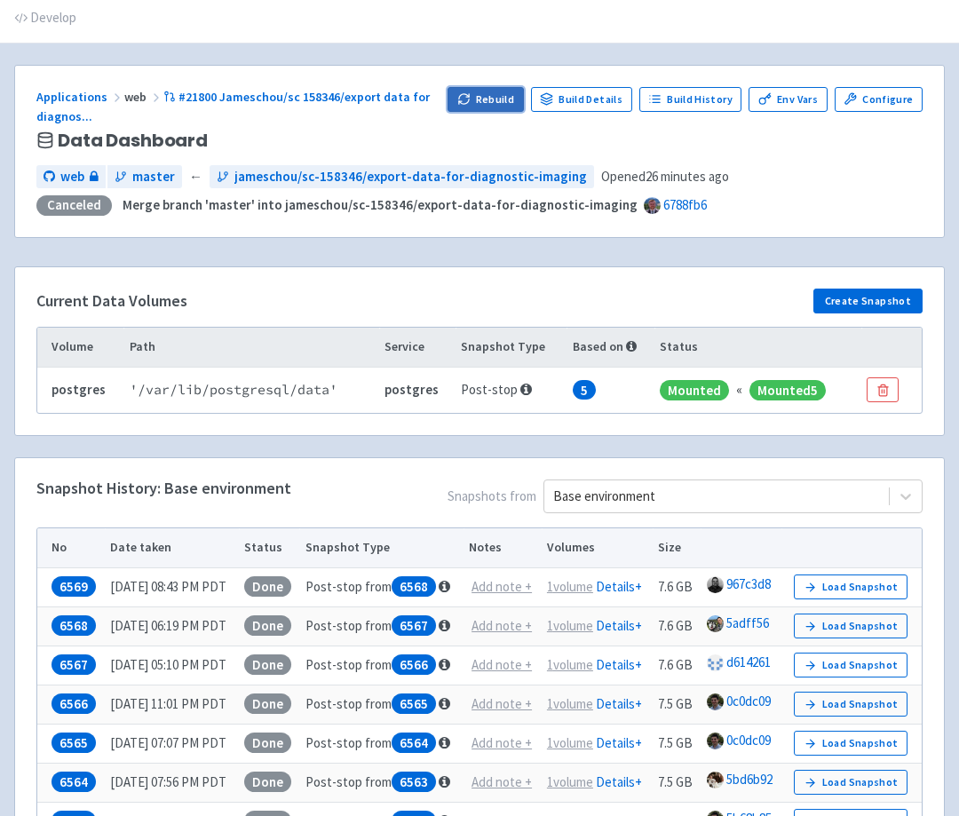
click at [511, 107] on button "Rebuild" at bounding box center [485, 99] width 76 height 25
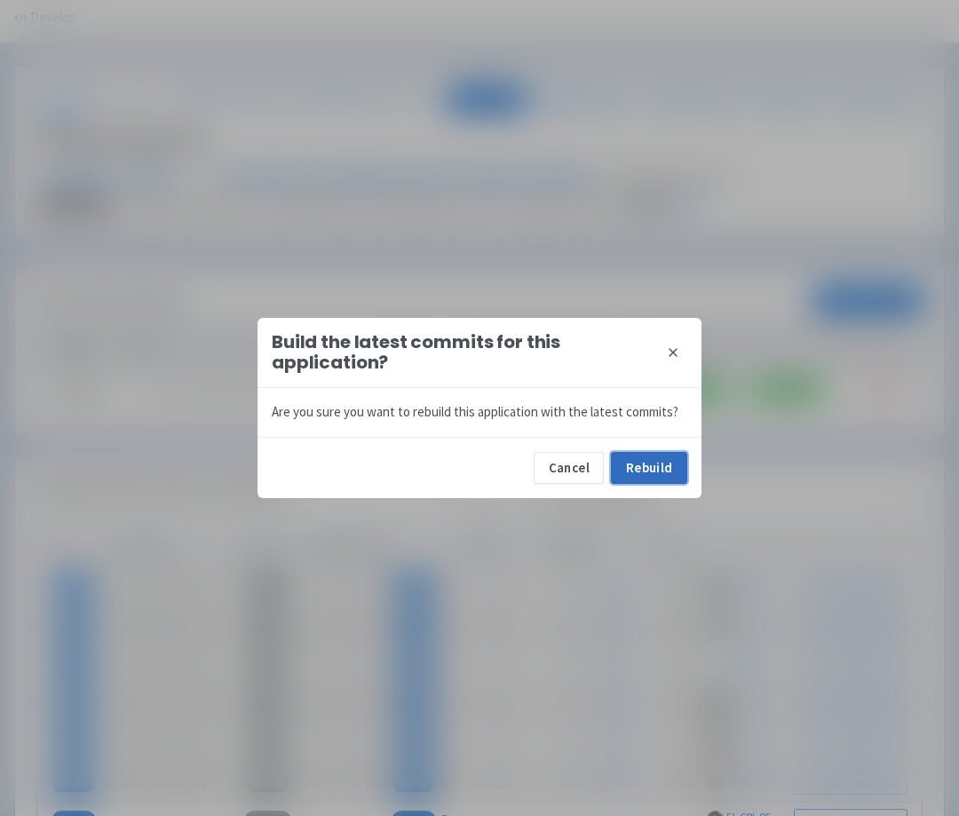
click at [656, 460] on button "Rebuild" at bounding box center [649, 468] width 76 height 32
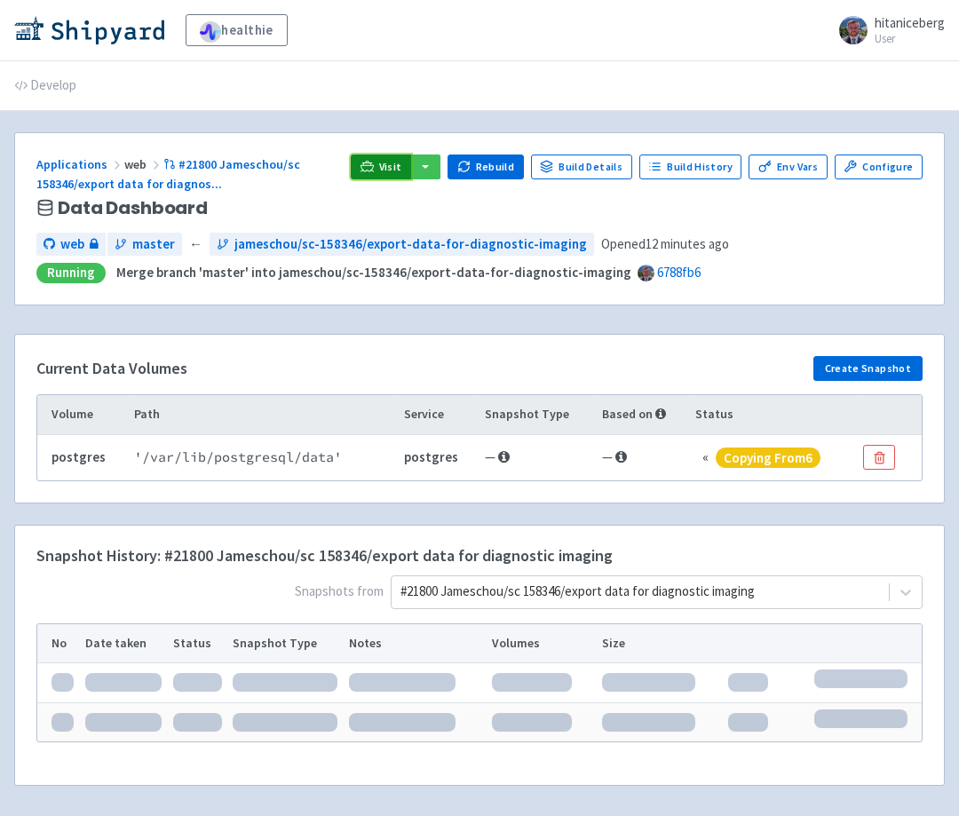
click at [374, 170] on icon at bounding box center [366, 166] width 13 height 13
